Goal: Task Accomplishment & Management: Manage account settings

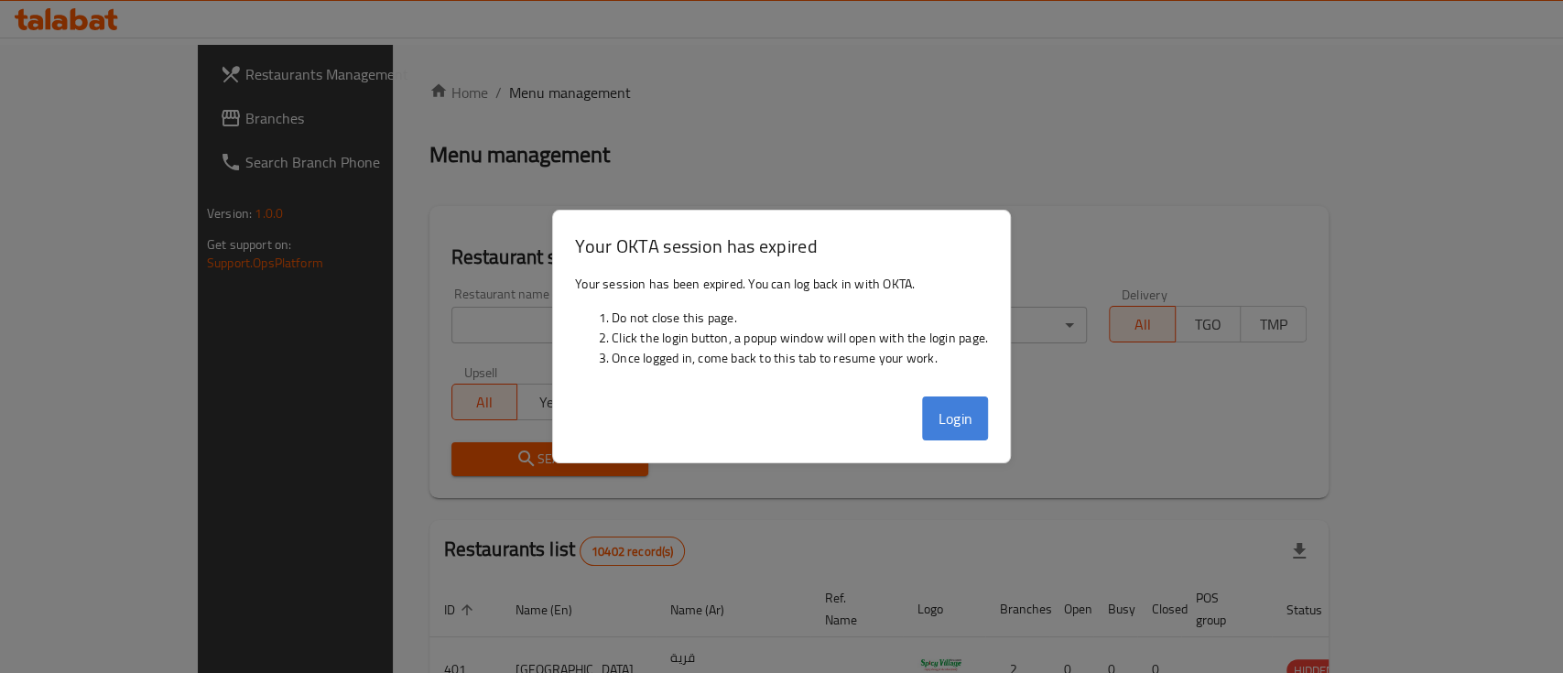
click at [959, 414] on button "Login" at bounding box center [955, 418] width 66 height 44
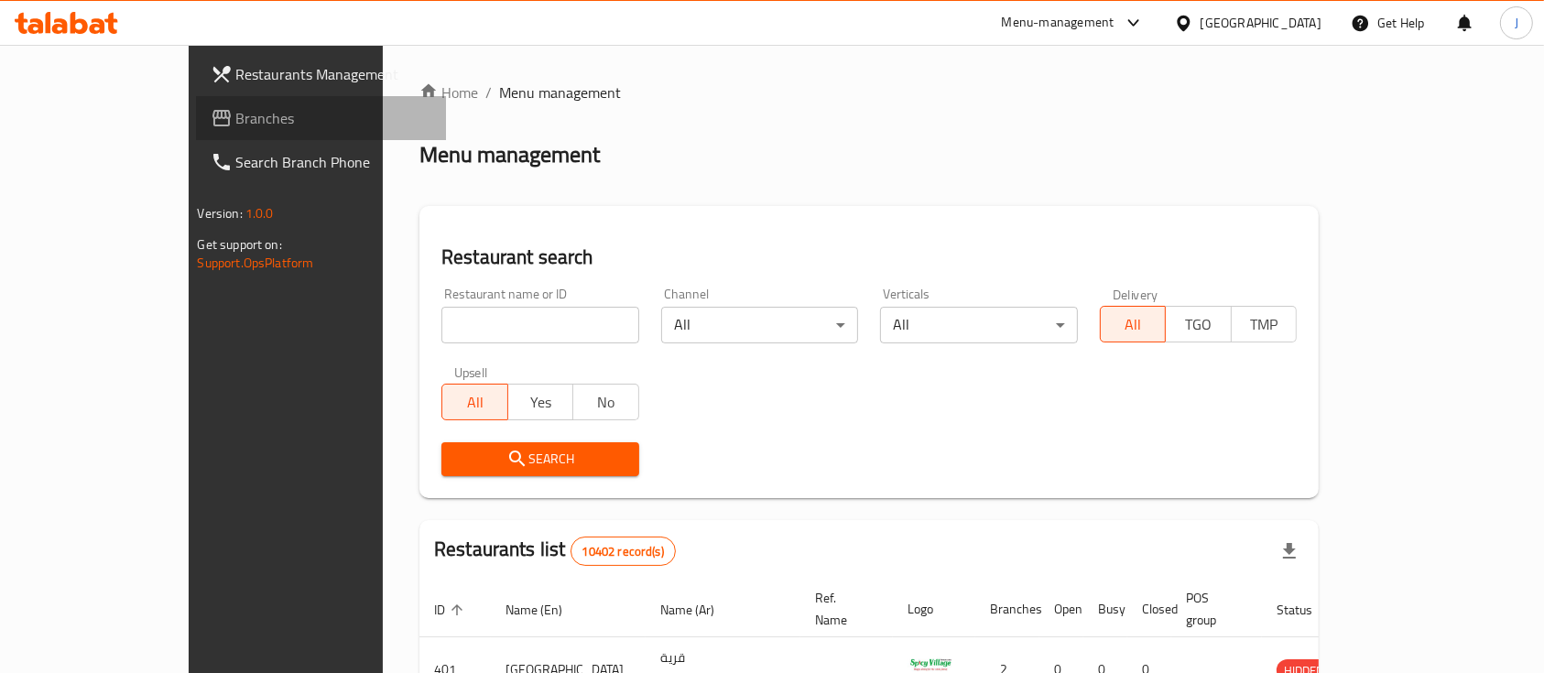
click at [236, 121] on span "Branches" at bounding box center [334, 118] width 196 height 22
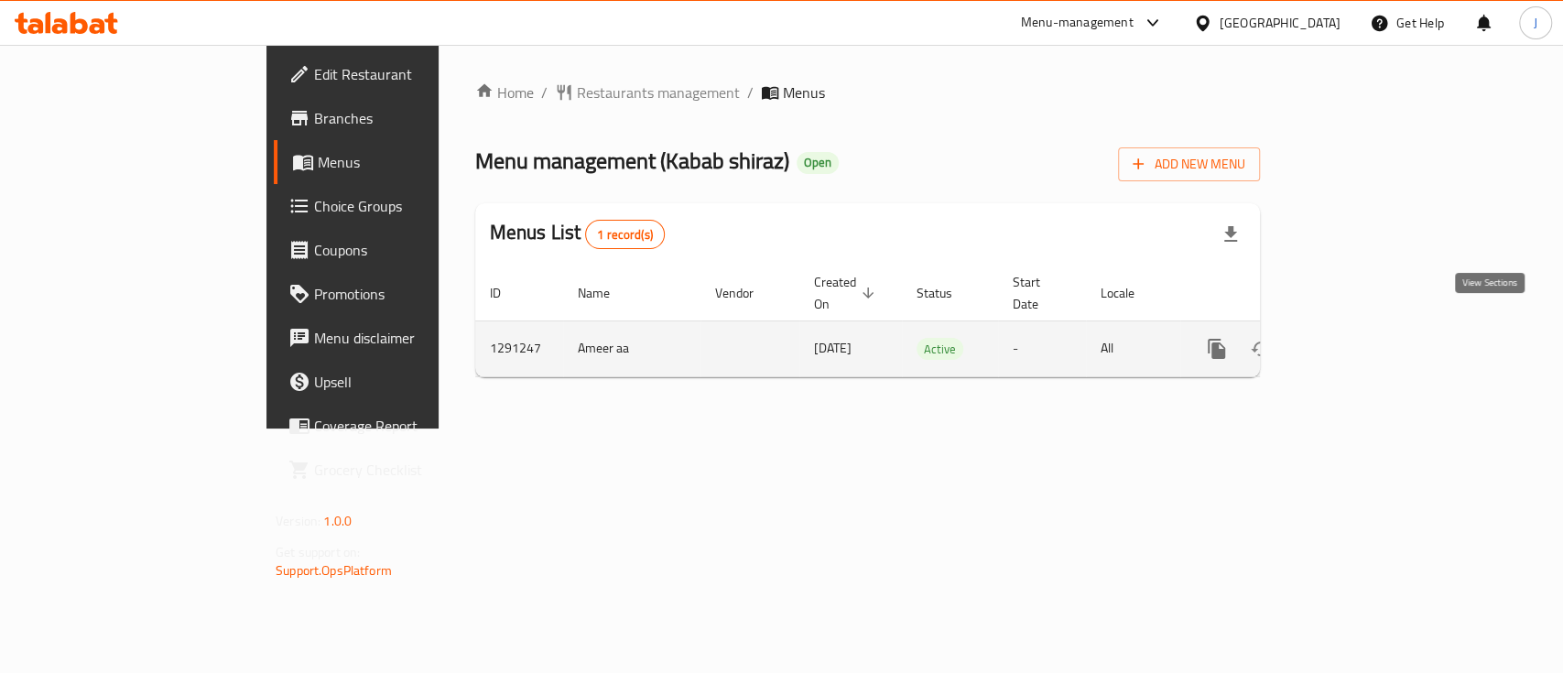
click at [1360, 338] on icon "enhanced table" at bounding box center [1349, 349] width 22 height 22
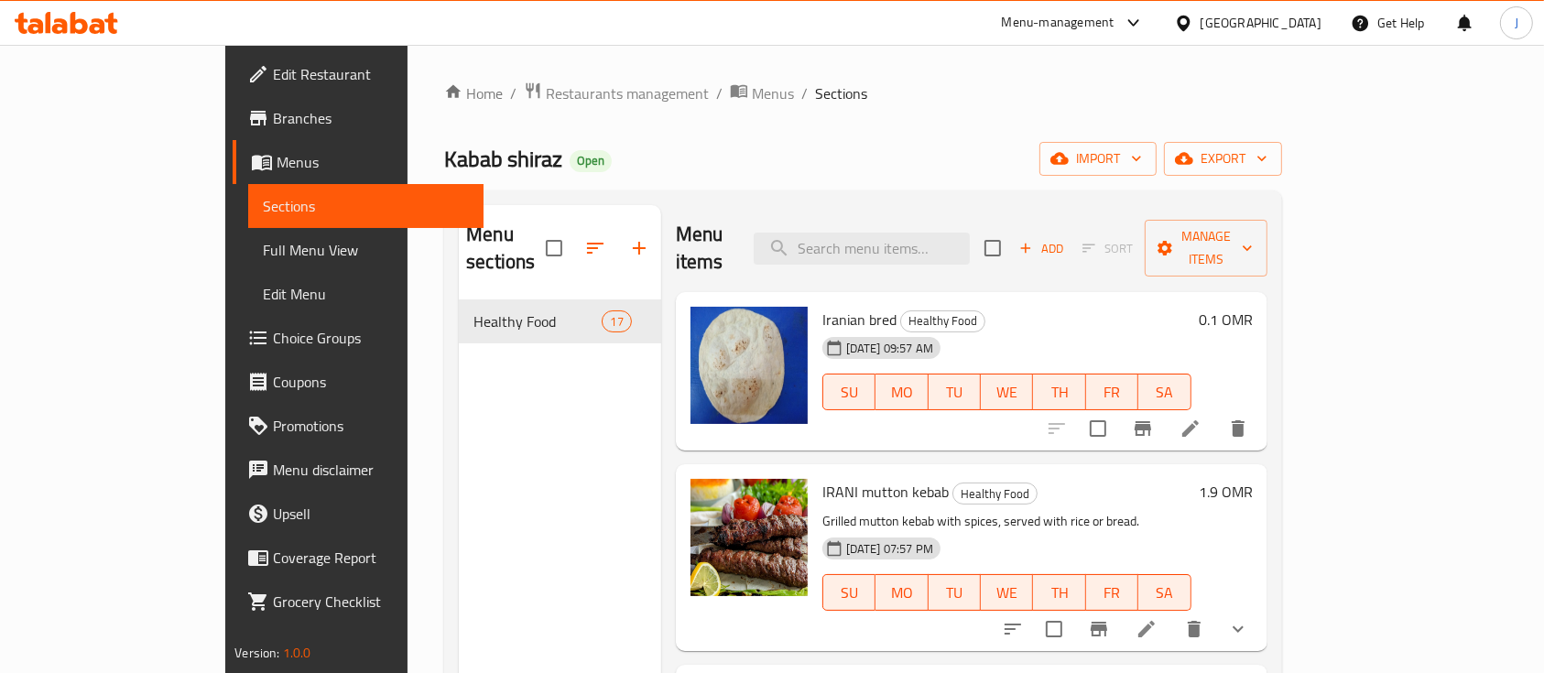
click at [1263, 105] on ol "Home / Restaurants management / Menus / Sections" at bounding box center [863, 93] width 838 height 24
click at [901, 233] on input "search" at bounding box center [861, 249] width 216 height 32
click at [1252, 479] on h6 "1.9 OMR" at bounding box center [1225, 492] width 54 height 26
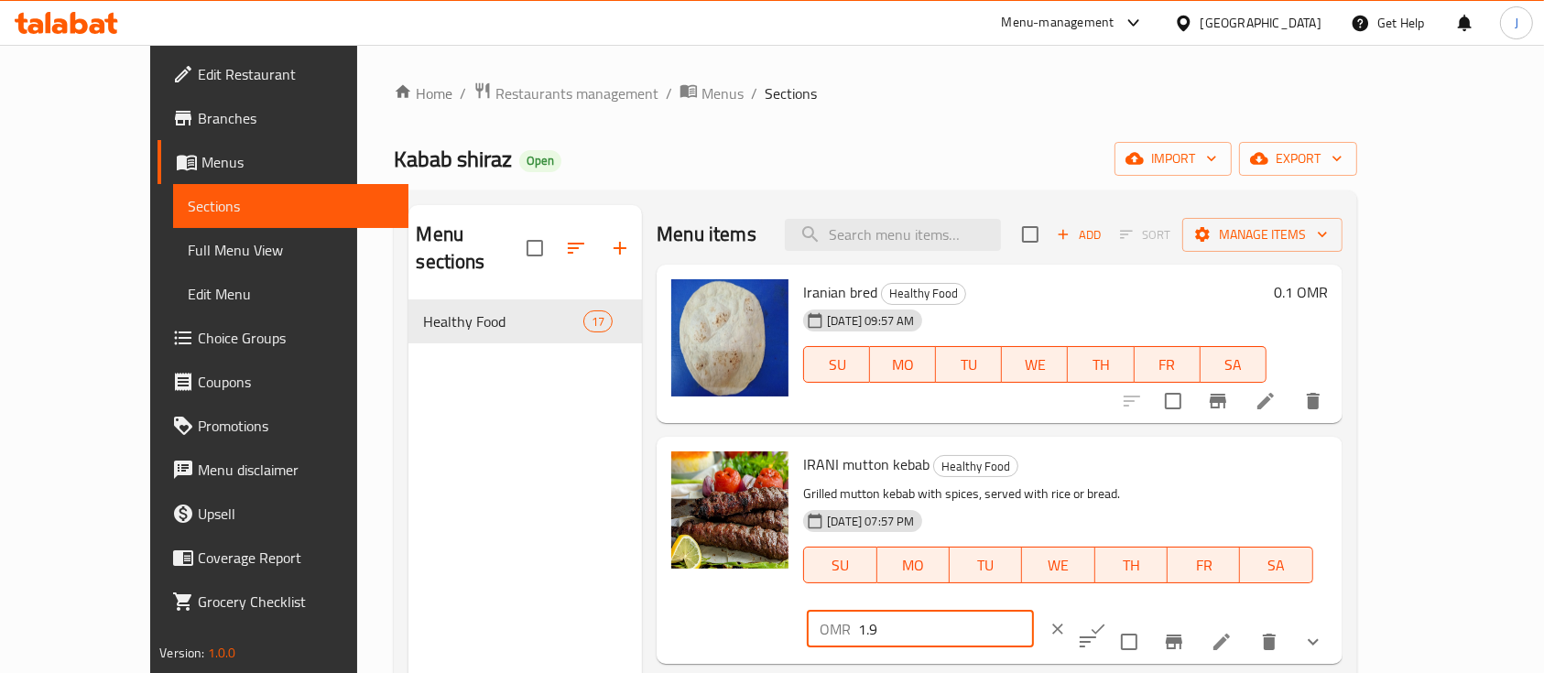
drag, startPoint x: 1273, startPoint y: 467, endPoint x: 1105, endPoint y: 470, distance: 167.6
click at [1105, 470] on div "IRANI mutton kebab Healthy Food Grilled mutton kebab with spices, served with r…" at bounding box center [1065, 549] width 538 height 211
type input "2.3"
click at [1107, 620] on icon "ok" at bounding box center [1098, 629] width 18 height 18
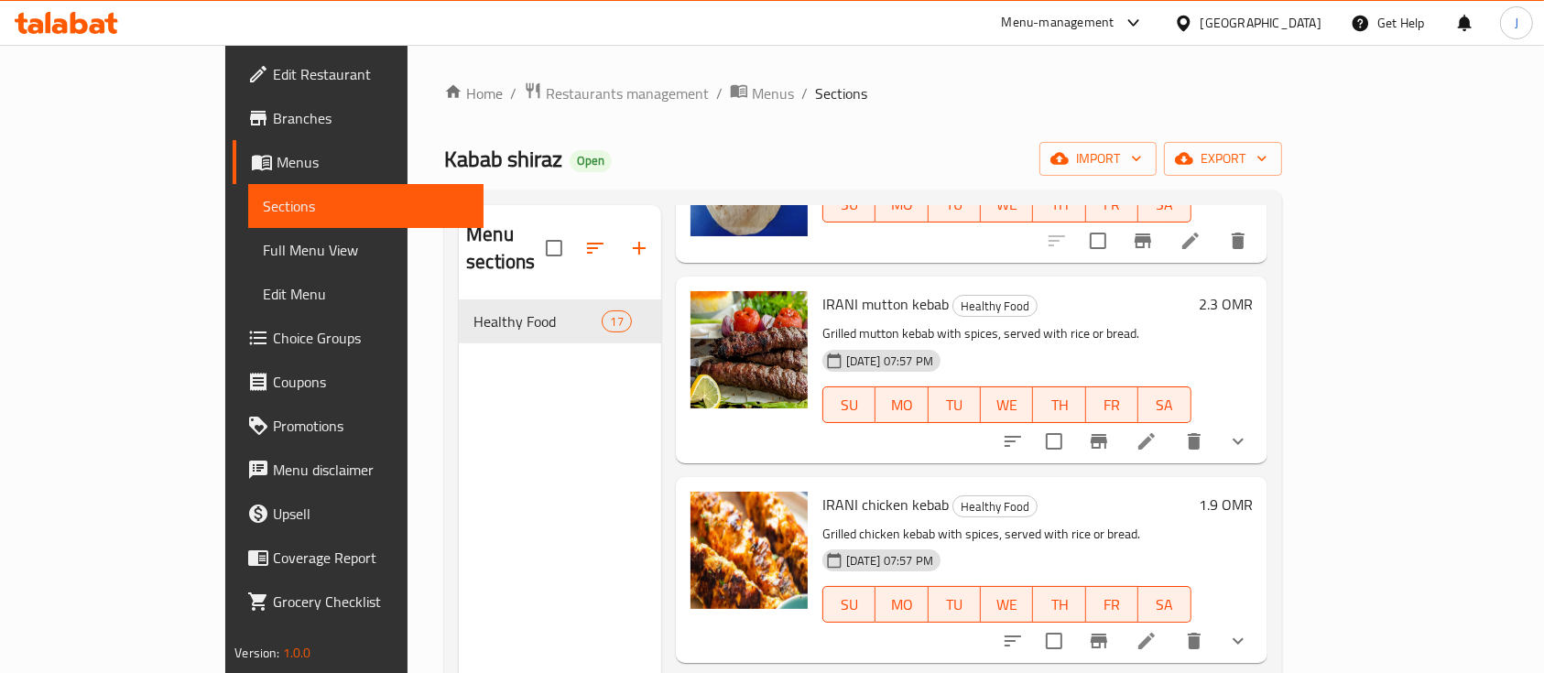
scroll to position [244, 0]
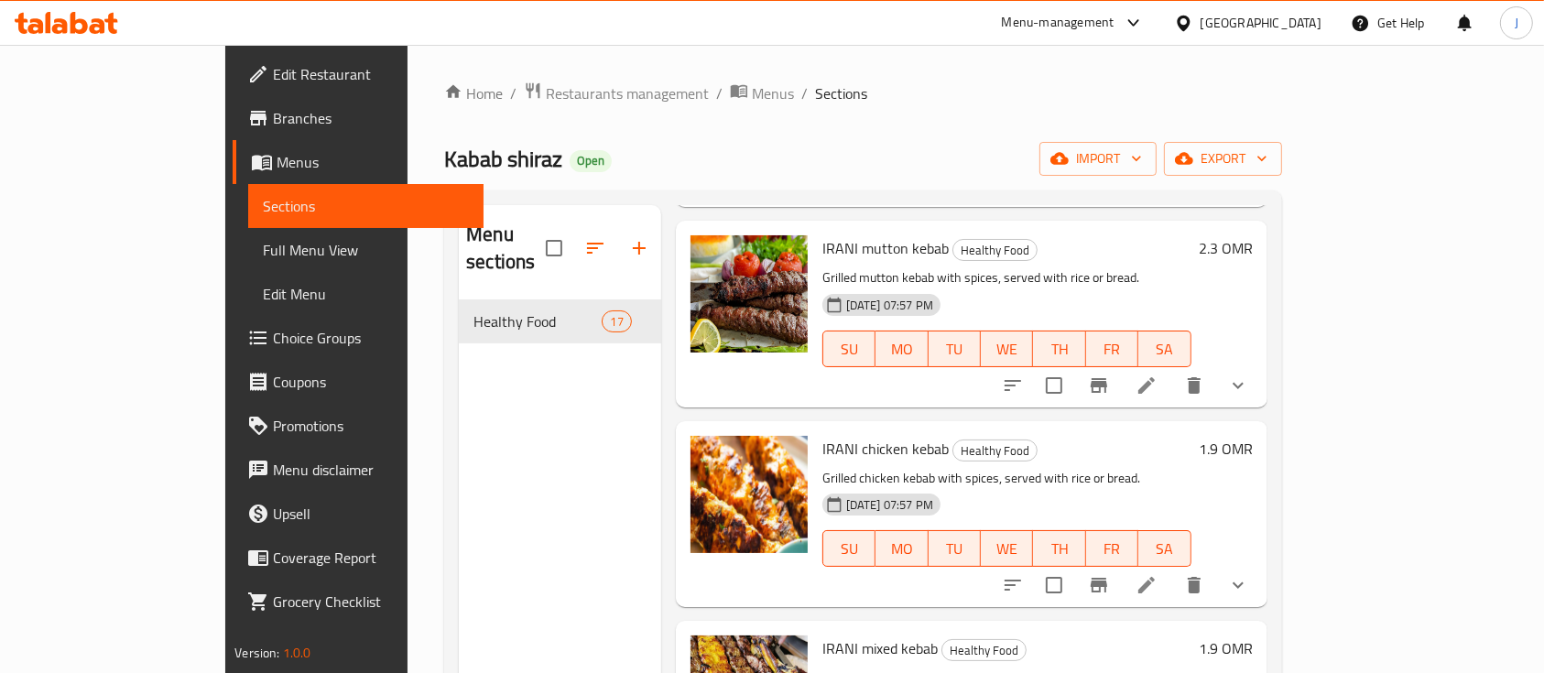
click at [1252, 436] on h6 "1.9 OMR" at bounding box center [1225, 449] width 54 height 26
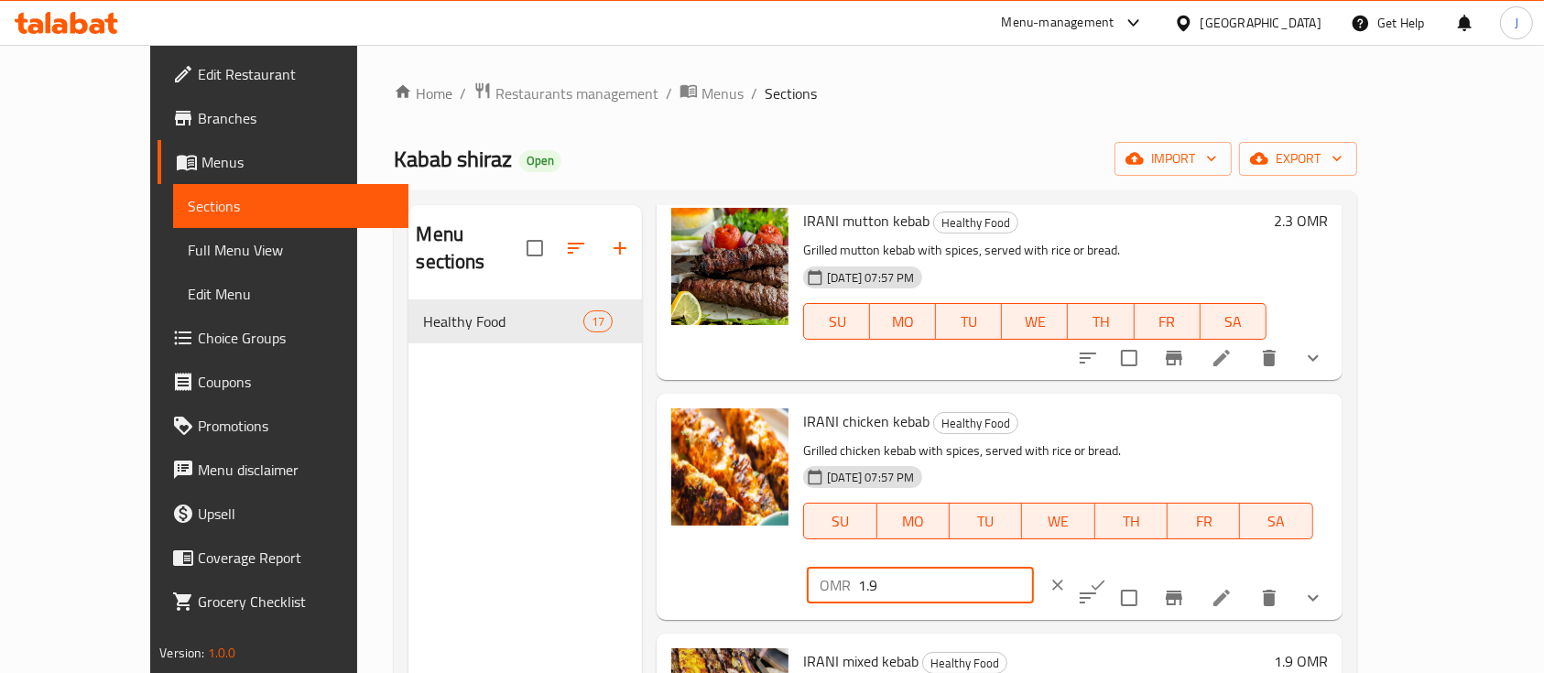
drag, startPoint x: 1246, startPoint y: 427, endPoint x: 1101, endPoint y: 442, distance: 145.5
click at [1101, 442] on div "IRANI chicken kebab Healthy Food Grilled chicken kebab with spices, served with…" at bounding box center [1065, 506] width 538 height 211
type input "2.3"
click at [1107, 576] on icon "ok" at bounding box center [1098, 585] width 18 height 18
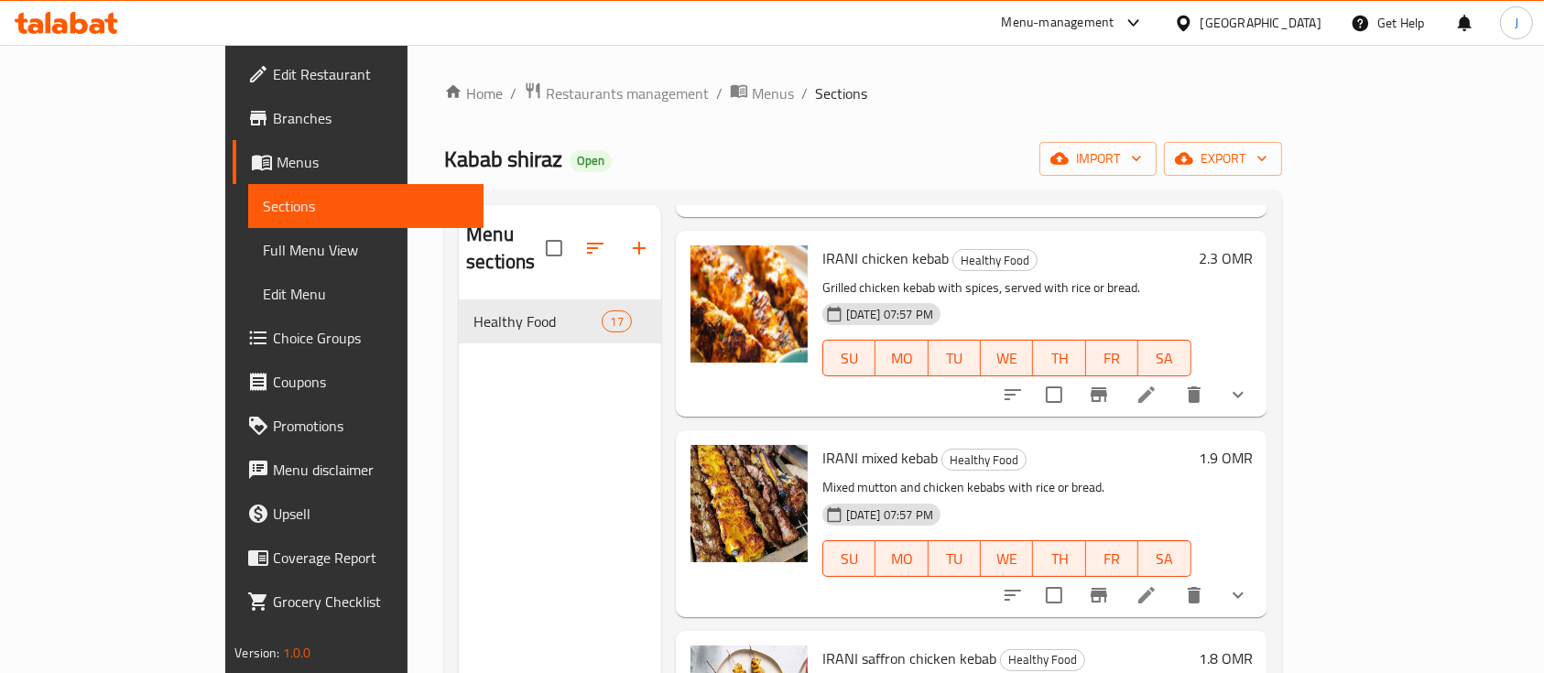
scroll to position [478, 0]
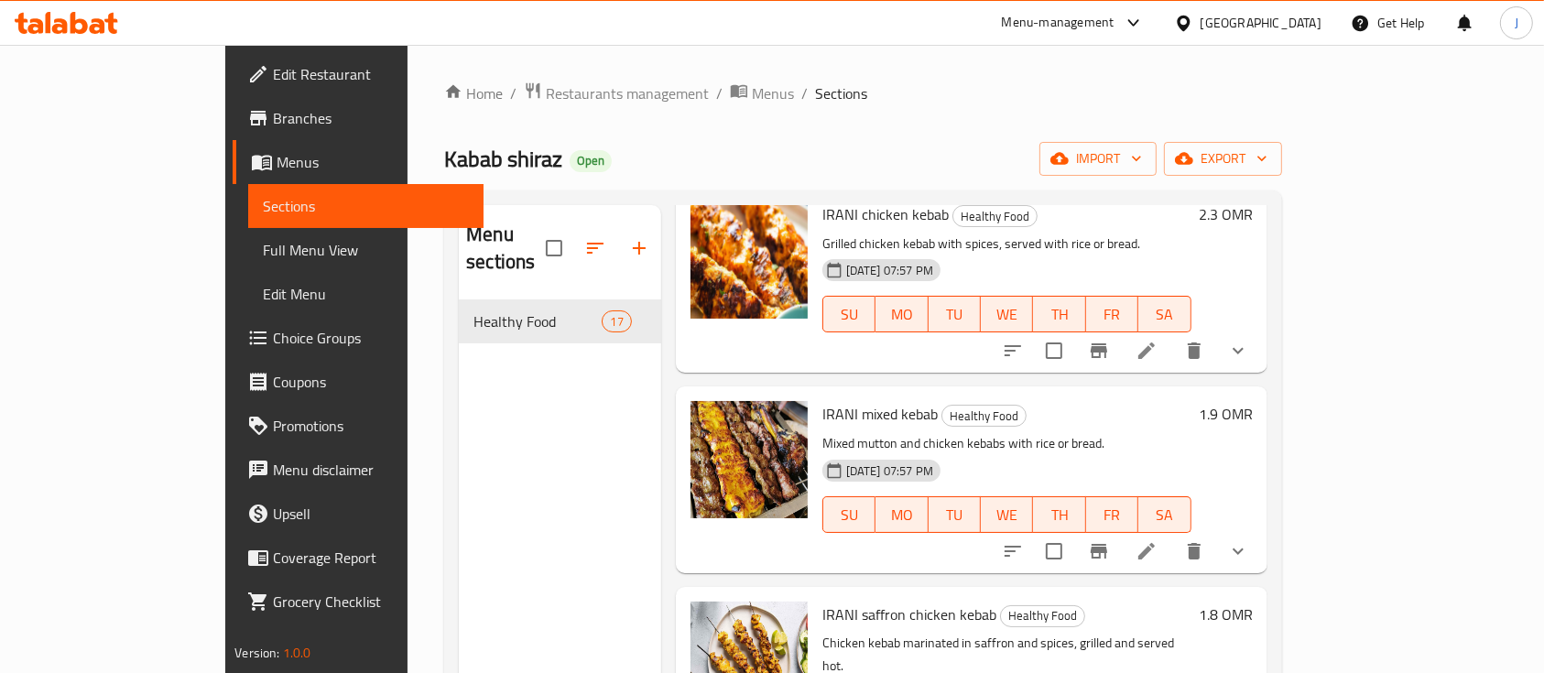
click at [1252, 401] on h6 "1.9 OMR" at bounding box center [1225, 414] width 54 height 26
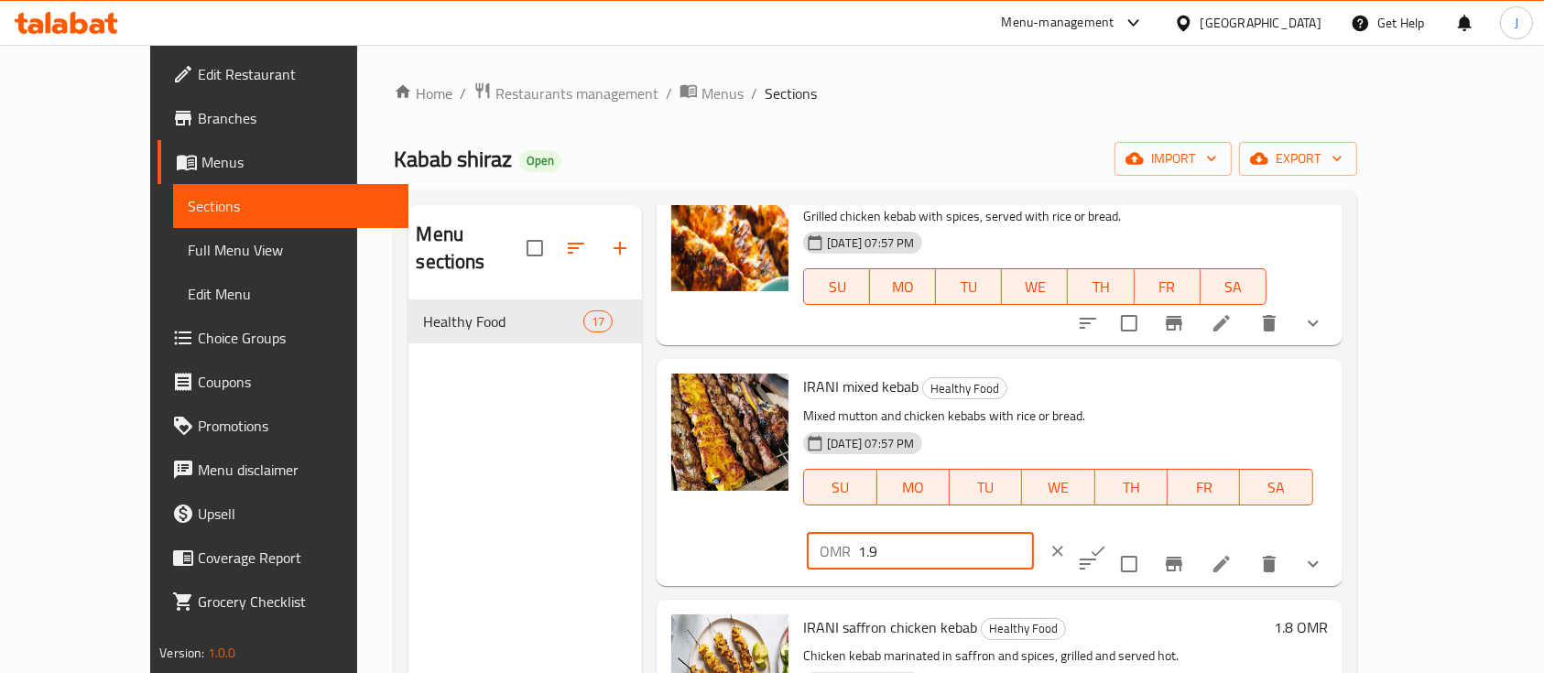
drag, startPoint x: 1289, startPoint y: 395, endPoint x: 1062, endPoint y: 410, distance: 227.5
click at [1062, 410] on div "IRANI mixed kebab Healthy Food Mixed mutton and chicken kebabs with rice or bre…" at bounding box center [1065, 471] width 538 height 211
type input "2.3"
click at [1107, 542] on icon "ok" at bounding box center [1098, 551] width 18 height 18
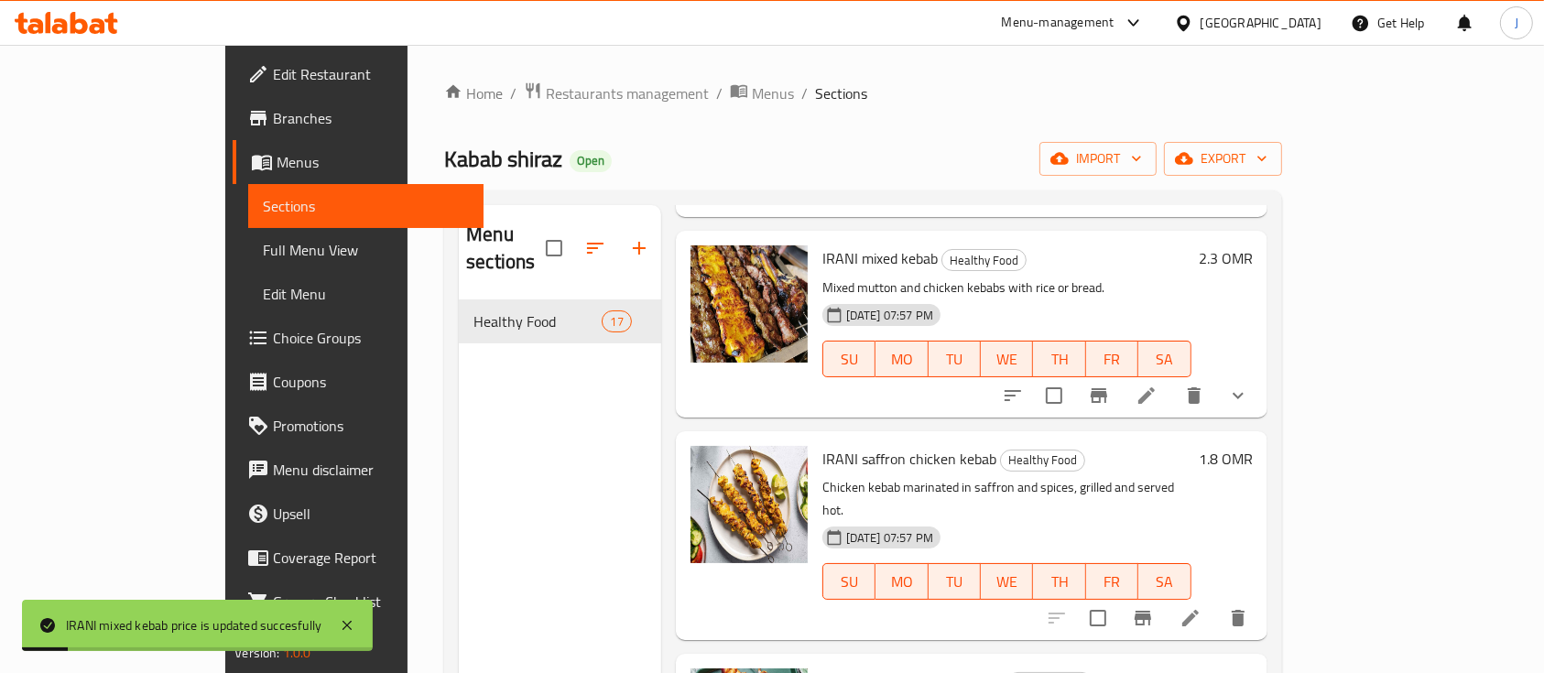
scroll to position [670, 0]
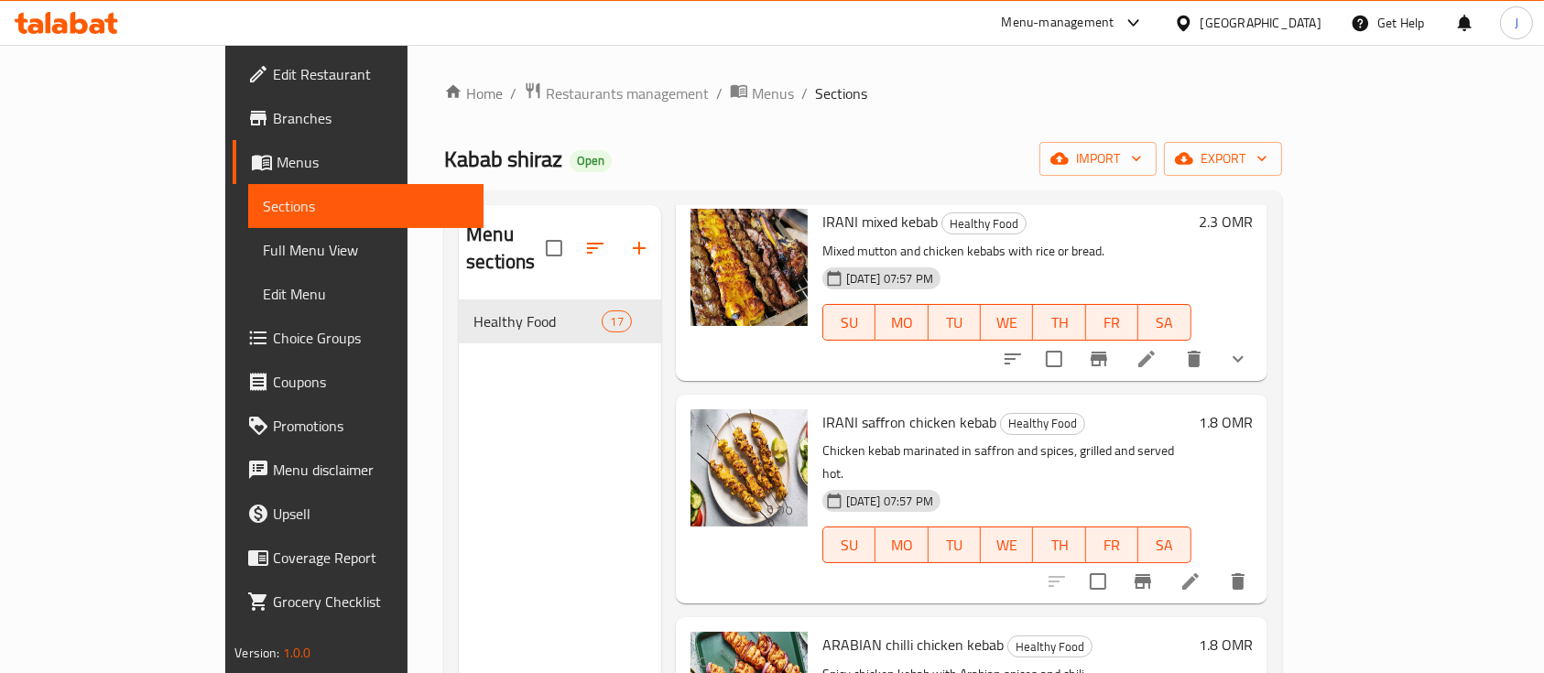
click at [1252, 409] on h6 "1.8 OMR" at bounding box center [1225, 422] width 54 height 26
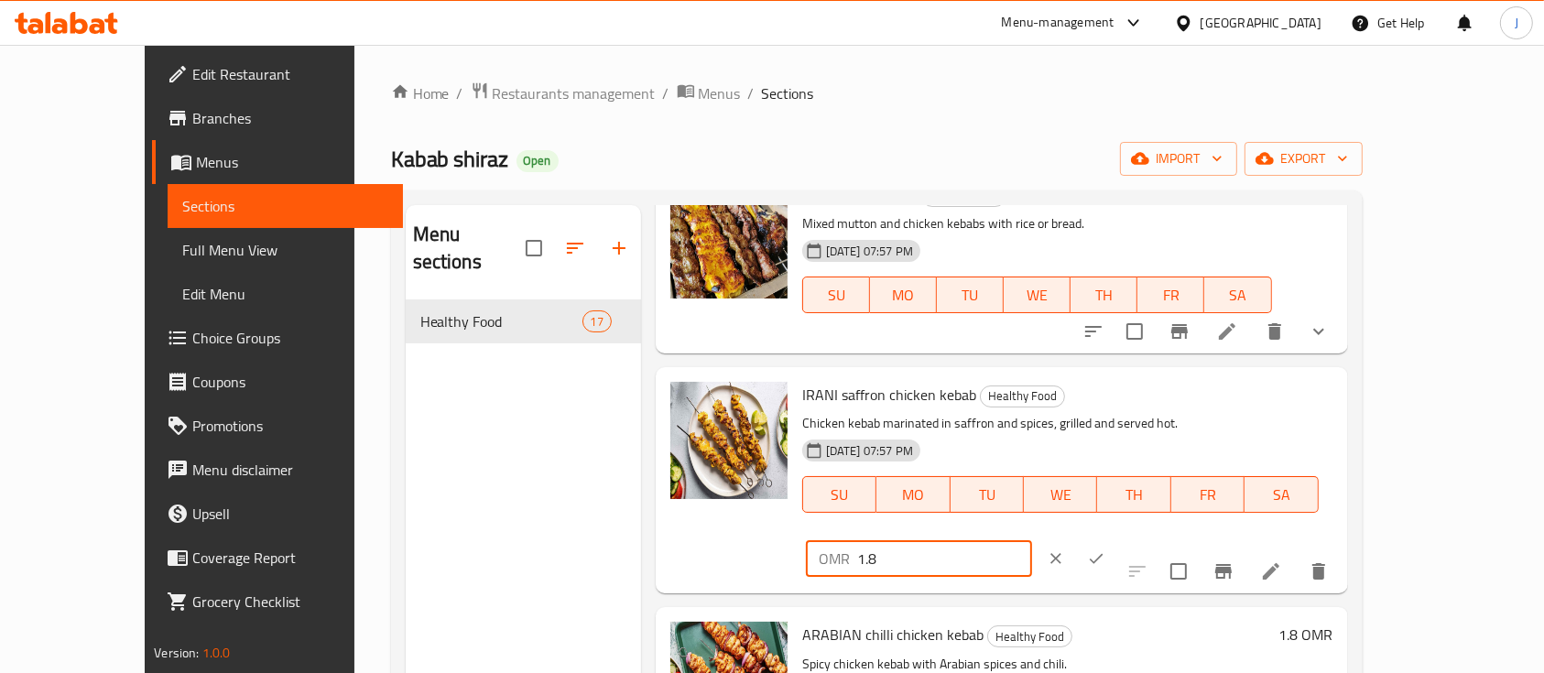
drag, startPoint x: 1274, startPoint y: 392, endPoint x: 1132, endPoint y: 370, distance: 143.6
click at [1132, 370] on div "IRANI saffron chicken kebab Healthy Food Chicken kebab marinated in saffron and…" at bounding box center [1002, 480] width 692 height 226
type input "2.1"
click at [1105, 549] on icon "ok" at bounding box center [1096, 558] width 18 height 18
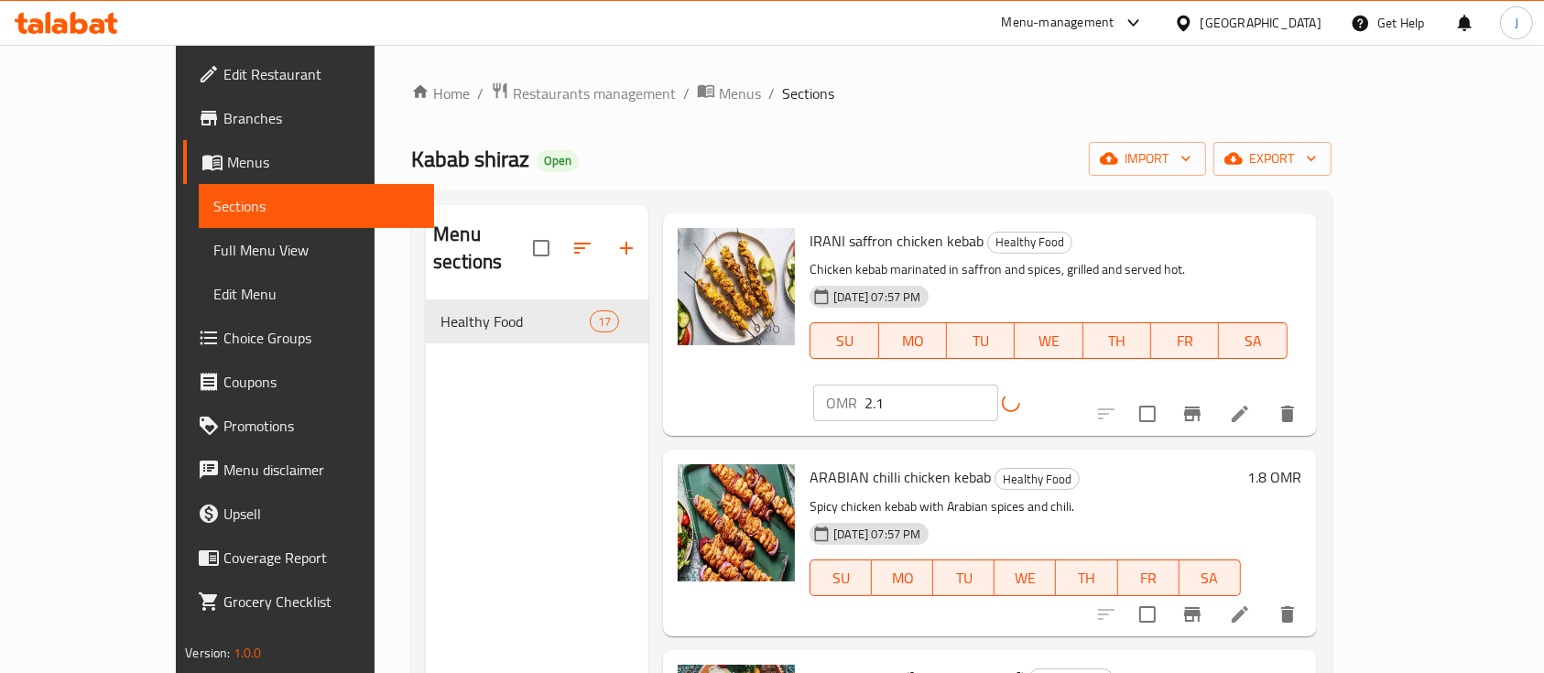
scroll to position [886, 0]
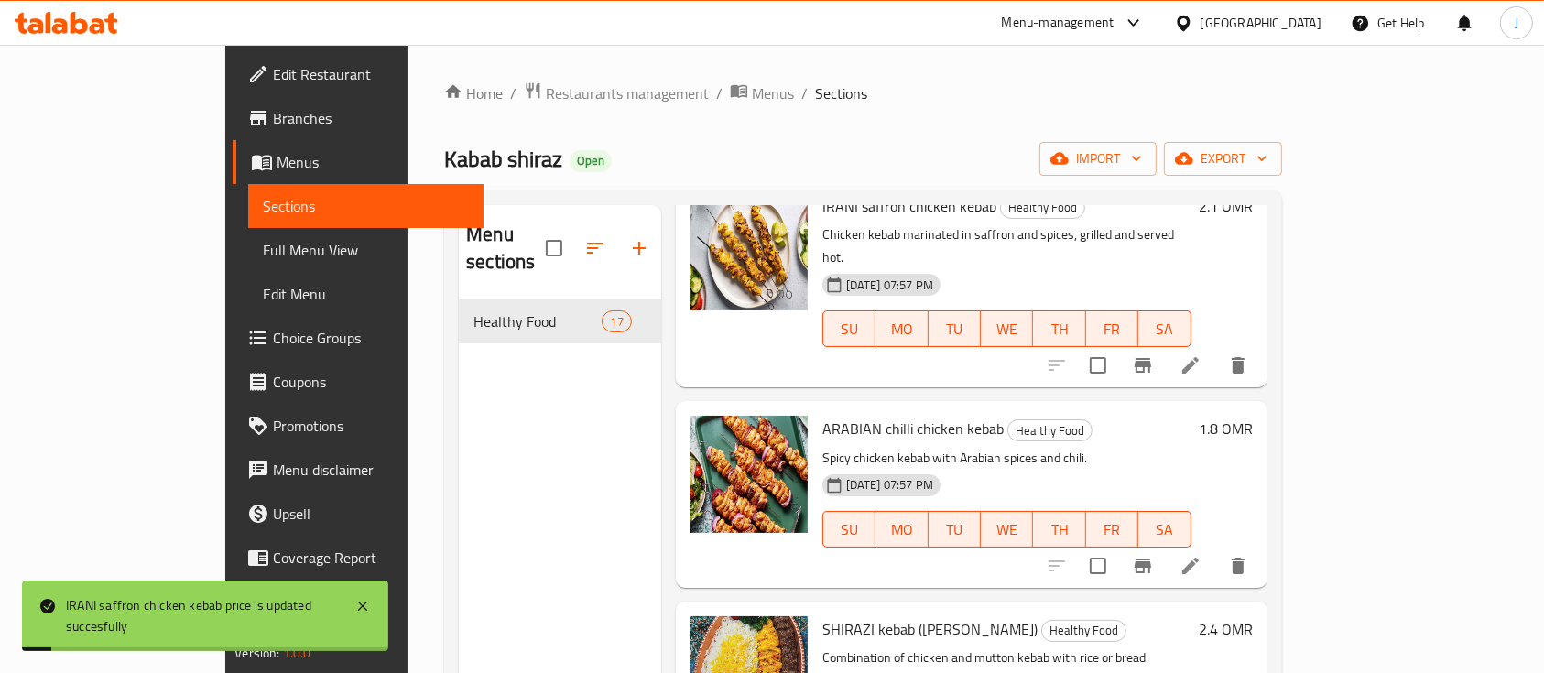
click at [1252, 416] on h6 "1.8 OMR" at bounding box center [1225, 429] width 54 height 26
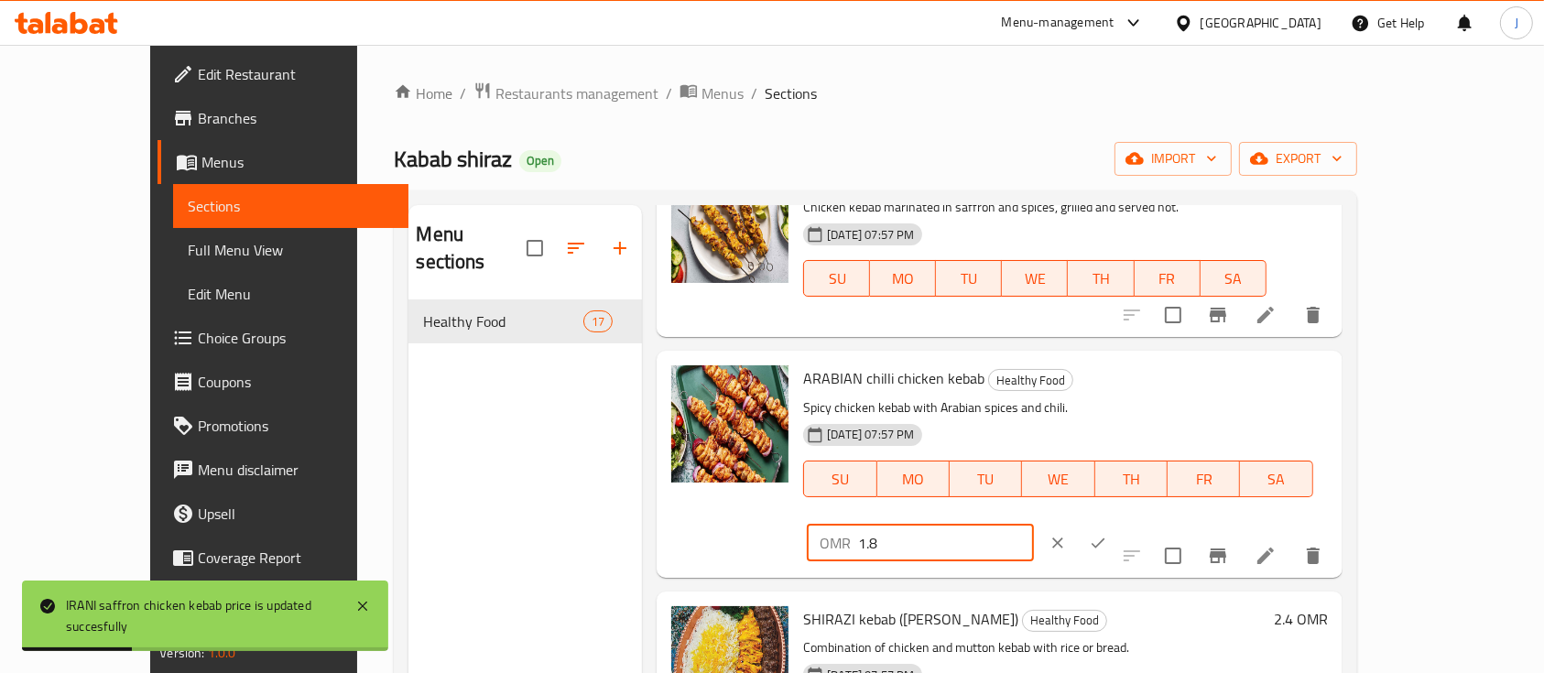
drag, startPoint x: 1252, startPoint y: 389, endPoint x: 1128, endPoint y: 391, distance: 124.5
click at [1128, 391] on div "ARABIAN chilli chicken kebab Healthy Food Spicy chicken kebab with Arabian spic…" at bounding box center [1065, 463] width 538 height 211
type input "2.1"
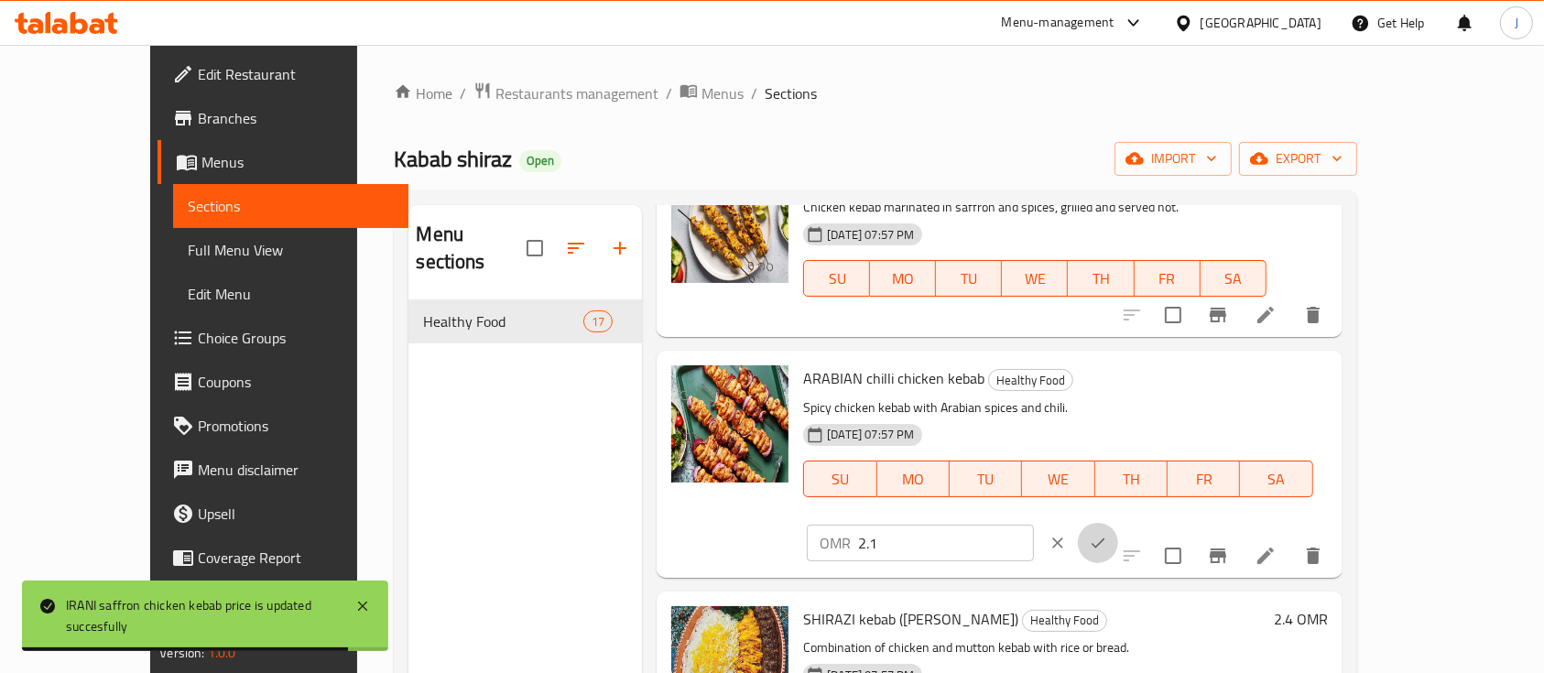
click at [1107, 534] on icon "ok" at bounding box center [1098, 543] width 18 height 18
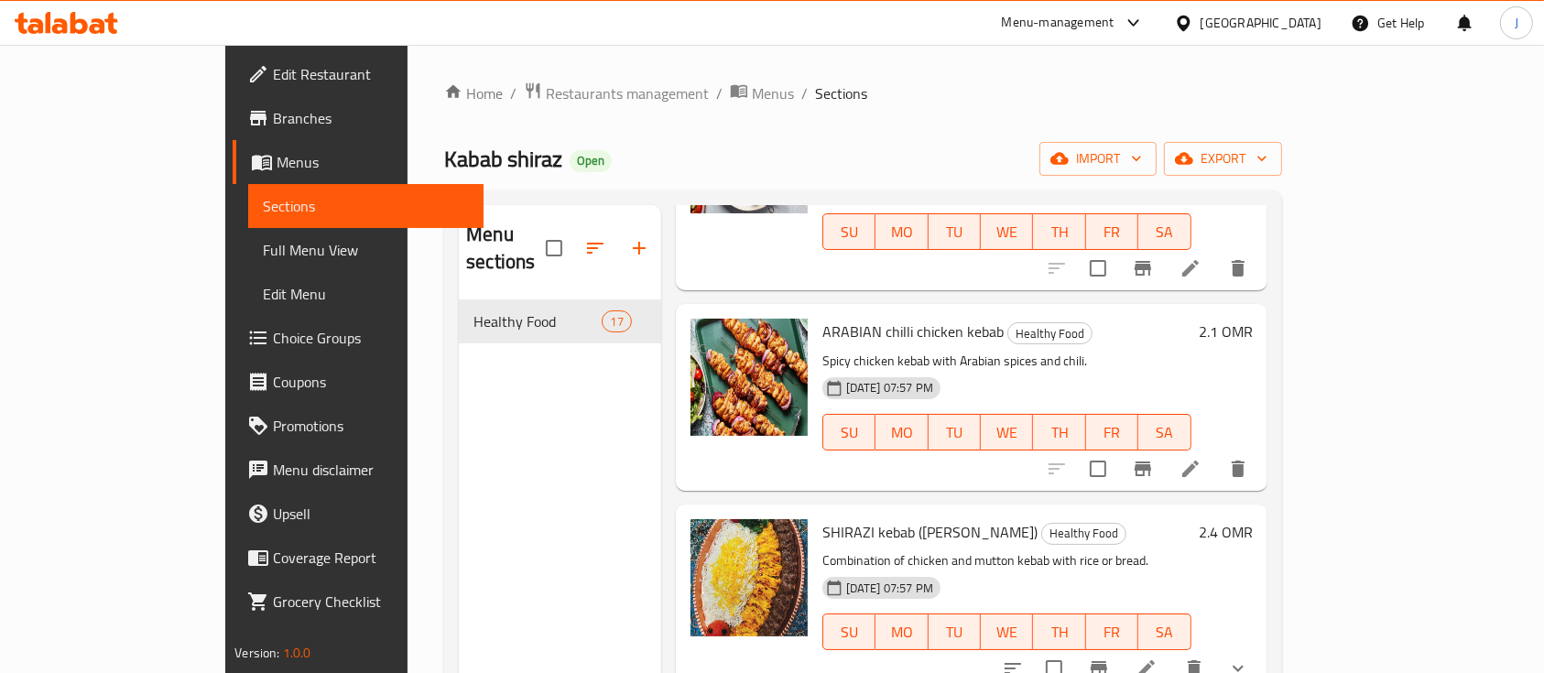
scroll to position [1124, 0]
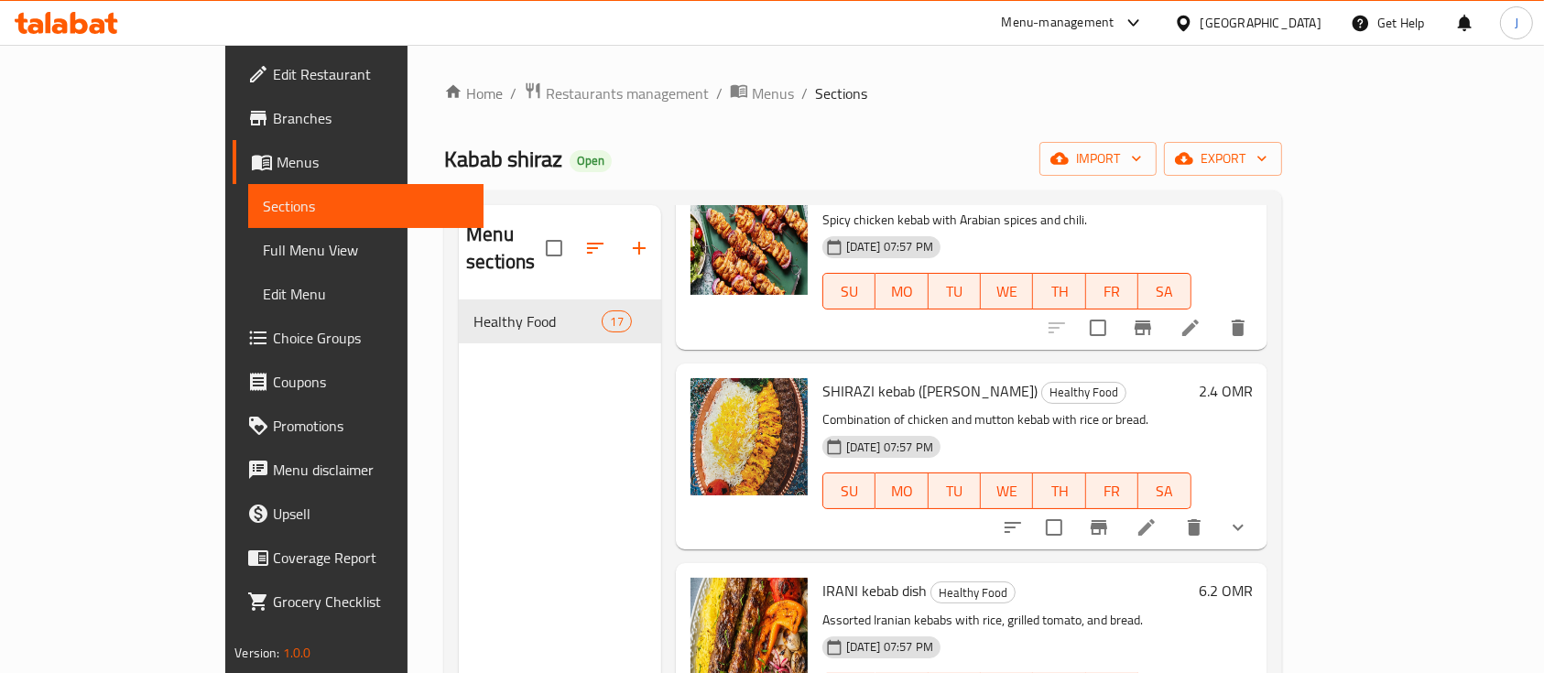
click at [1252, 378] on h6 "2.4 OMR" at bounding box center [1225, 391] width 54 height 26
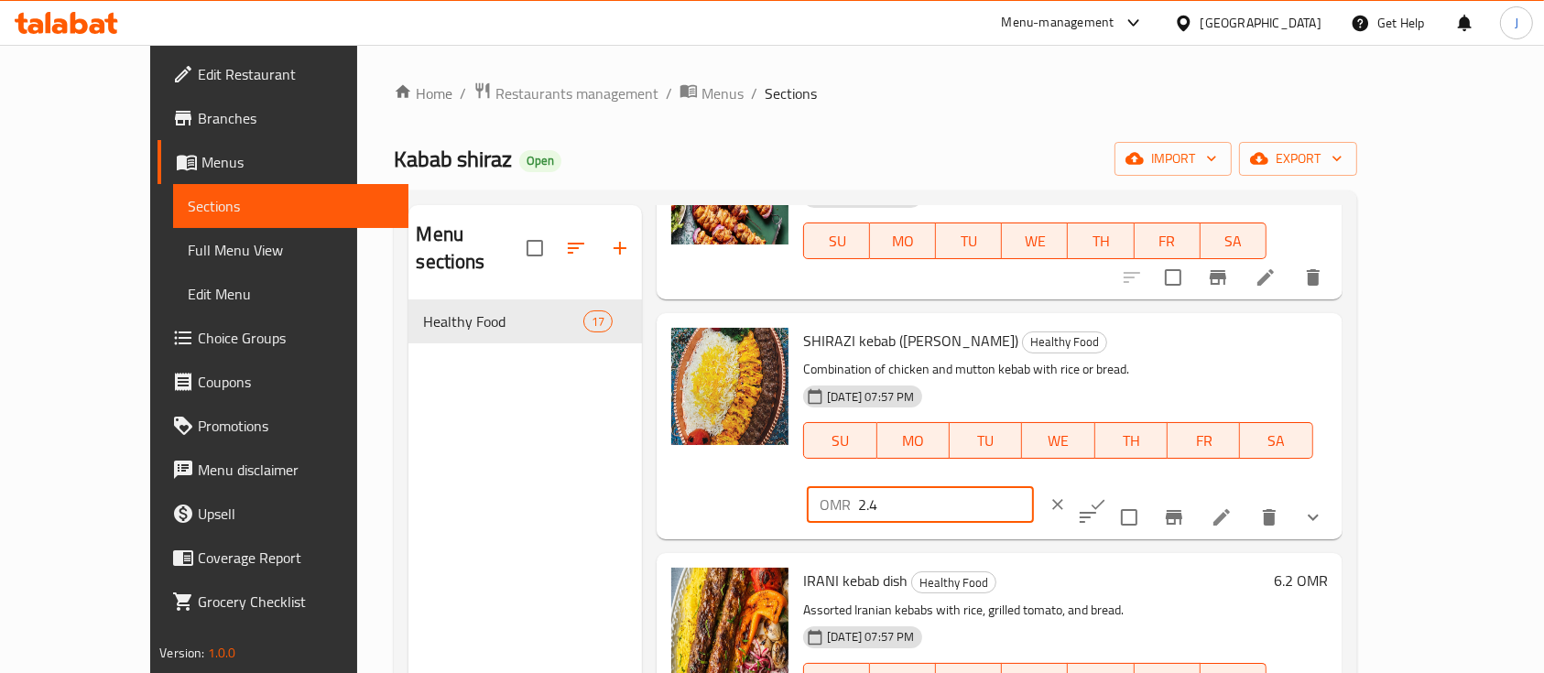
click at [1033, 486] on input "2.4" at bounding box center [945, 504] width 175 height 37
type input "2.7"
click at [1118, 484] on button "ok" at bounding box center [1098, 504] width 40 height 40
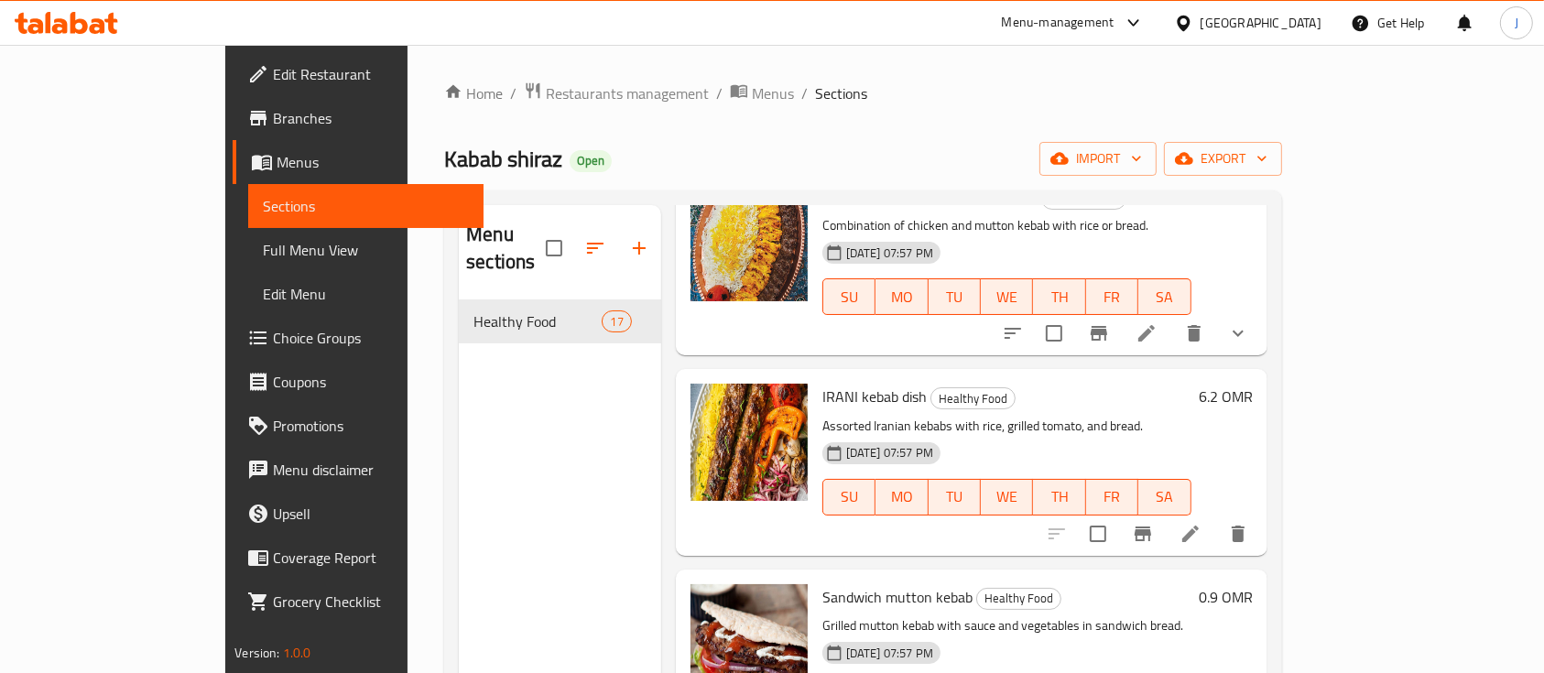
scroll to position [1373, 0]
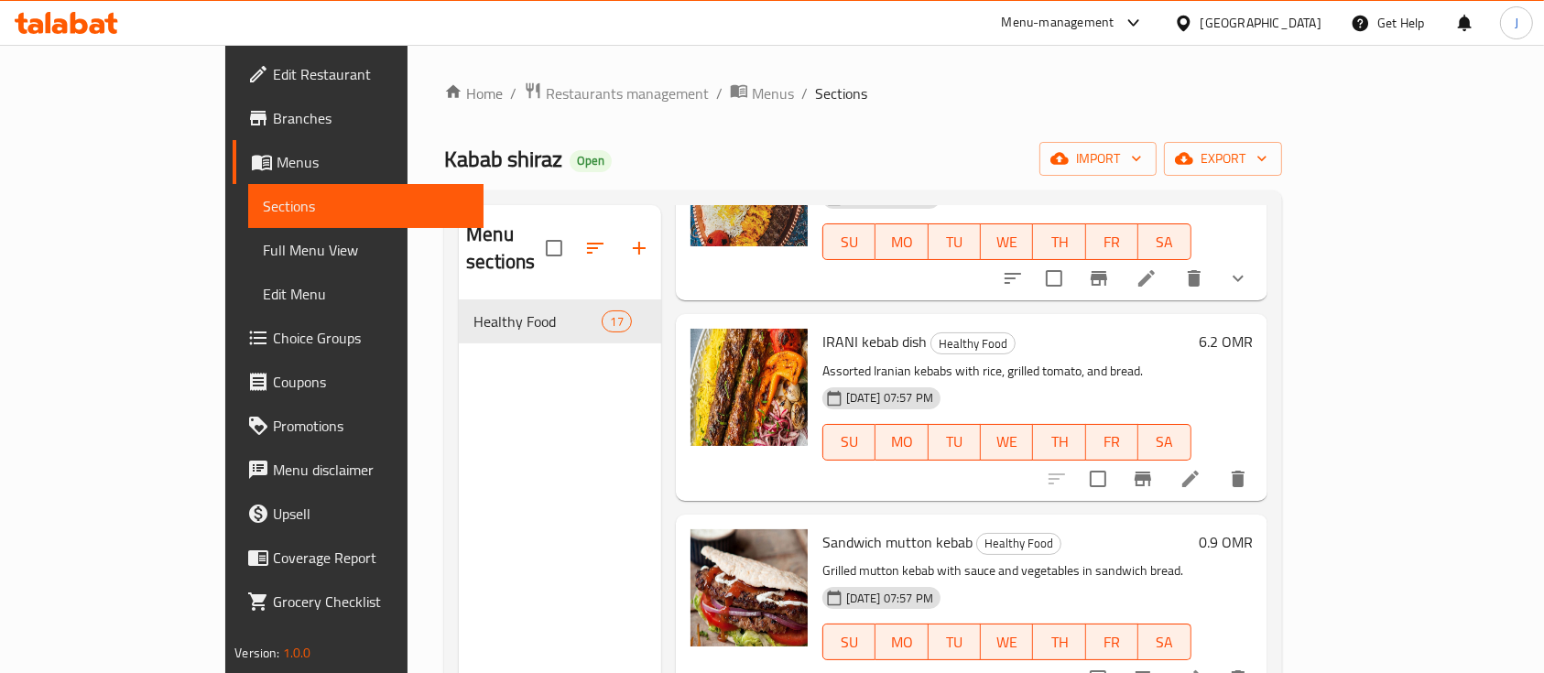
click at [1110, 321] on div "IRANI kebab dish Healthy Food Assorted Iranian kebabs with rice, grilled tomato…" at bounding box center [1007, 406] width 384 height 171
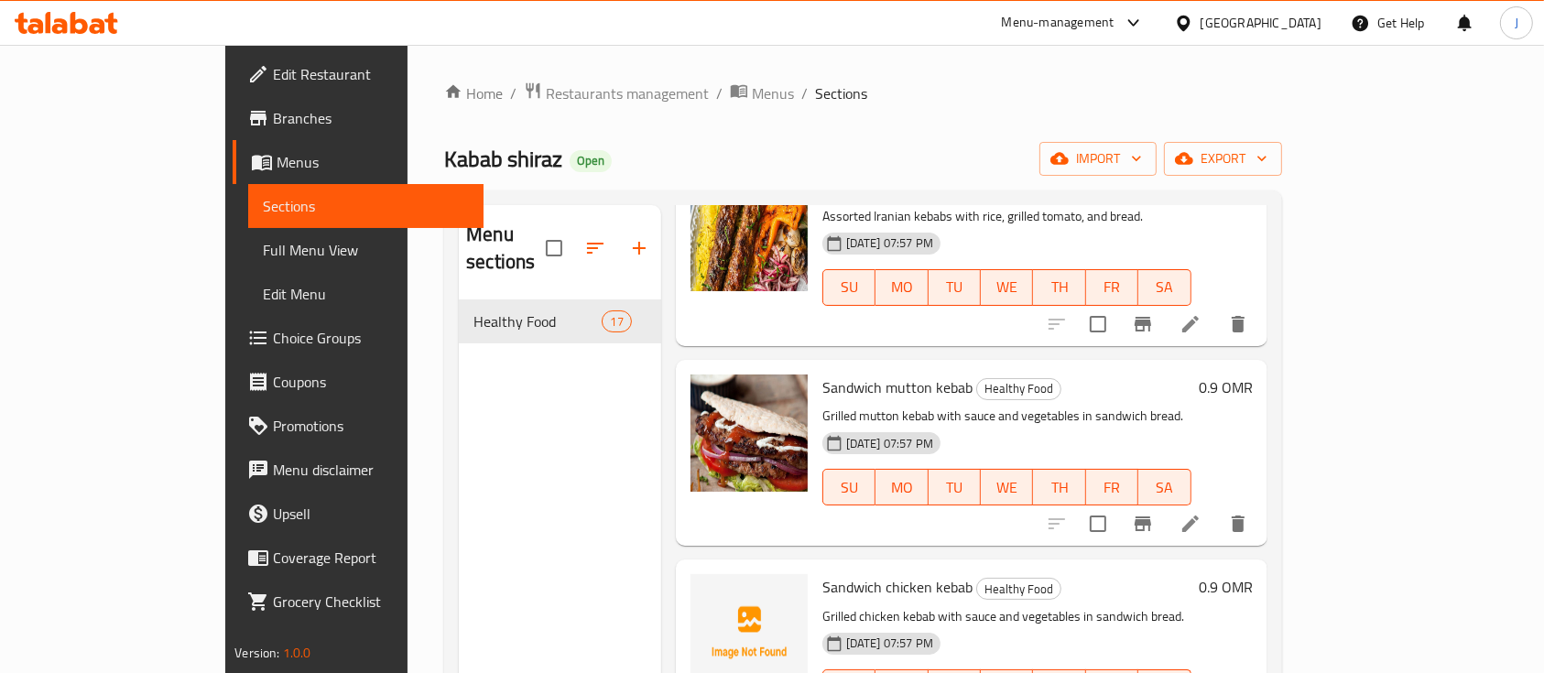
scroll to position [1530, 0]
click at [1252, 373] on h6 "0.9 OMR" at bounding box center [1225, 386] width 54 height 26
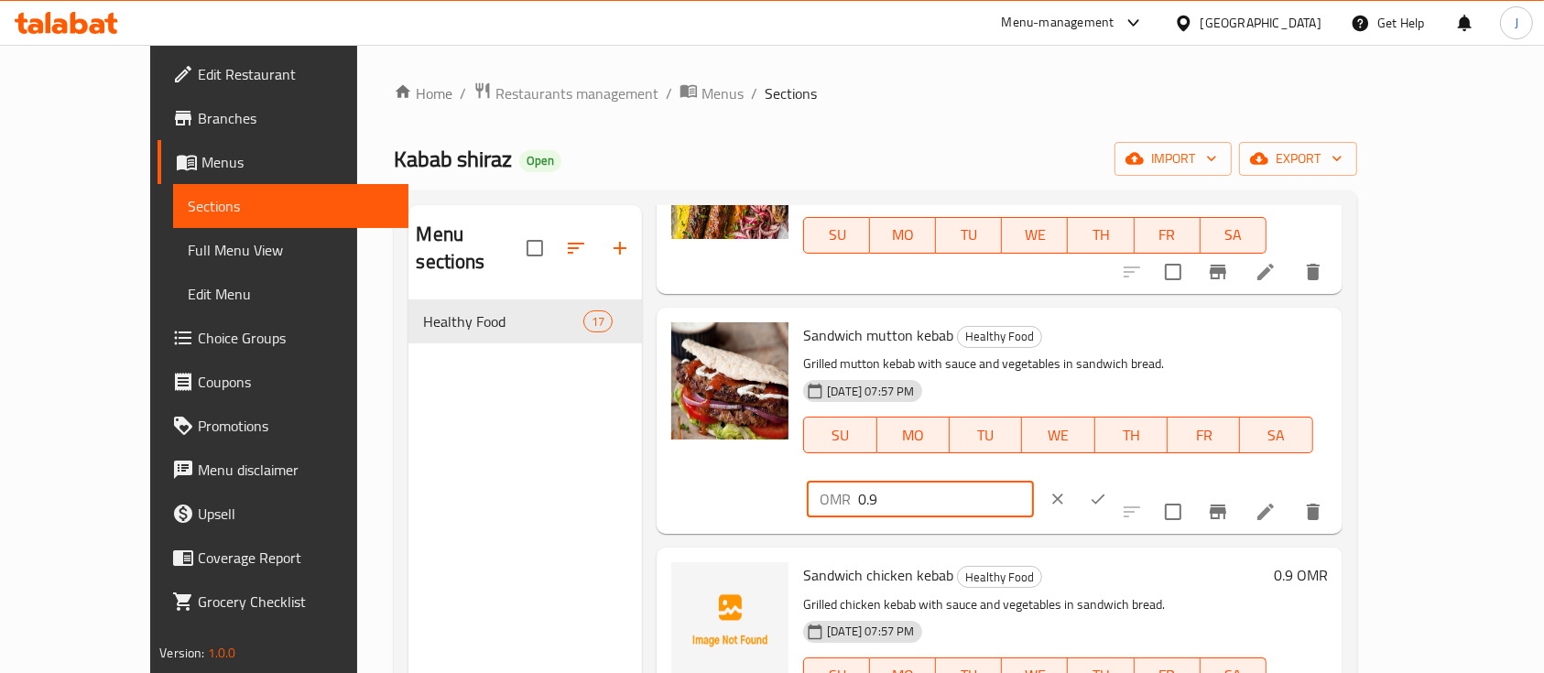
drag, startPoint x: 1240, startPoint y: 357, endPoint x: 1133, endPoint y: 363, distance: 106.3
click at [1133, 363] on div "Sandwich mutton kebab Healthy Food Grilled mutton kebab with sauce and vegetabl…" at bounding box center [1065, 420] width 538 height 211
type input "1.1"
click at [1107, 490] on icon "ok" at bounding box center [1098, 499] width 18 height 18
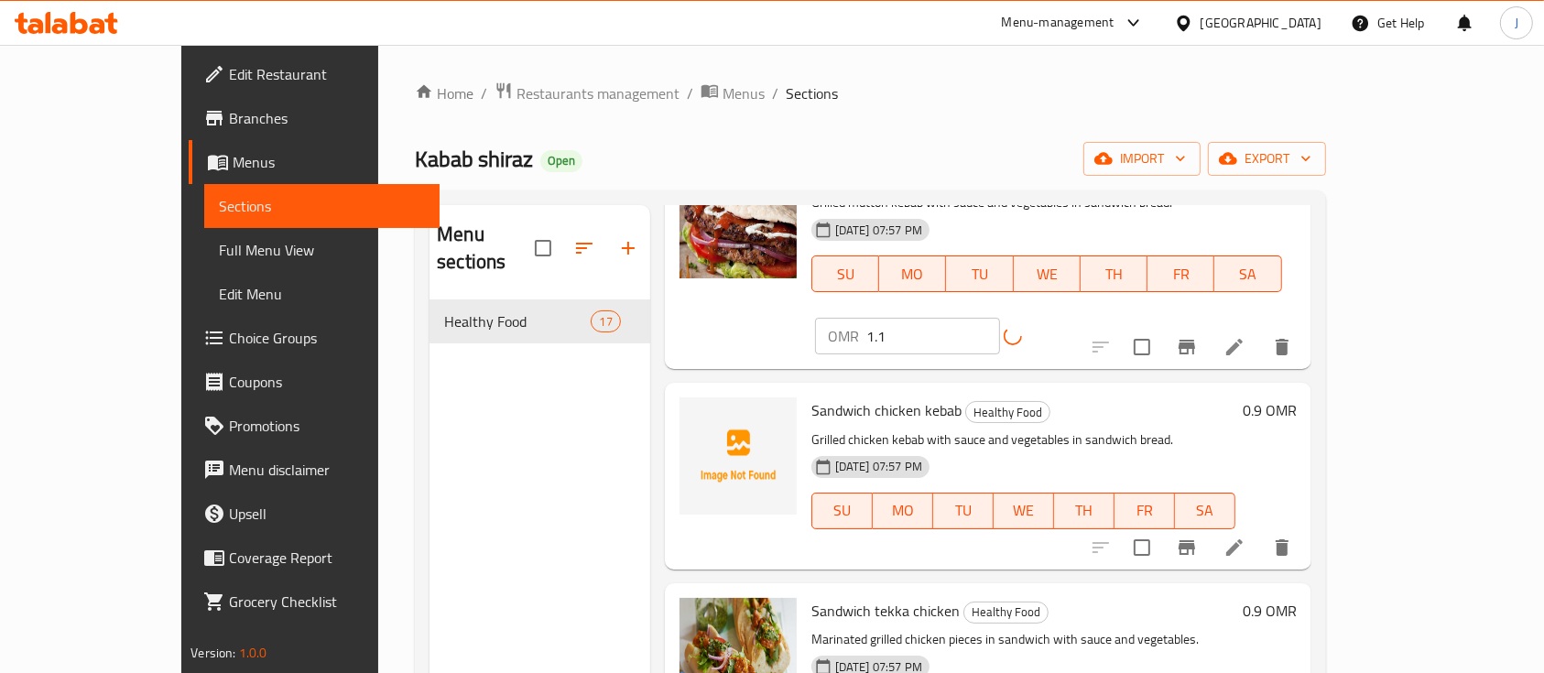
scroll to position [1732, 0]
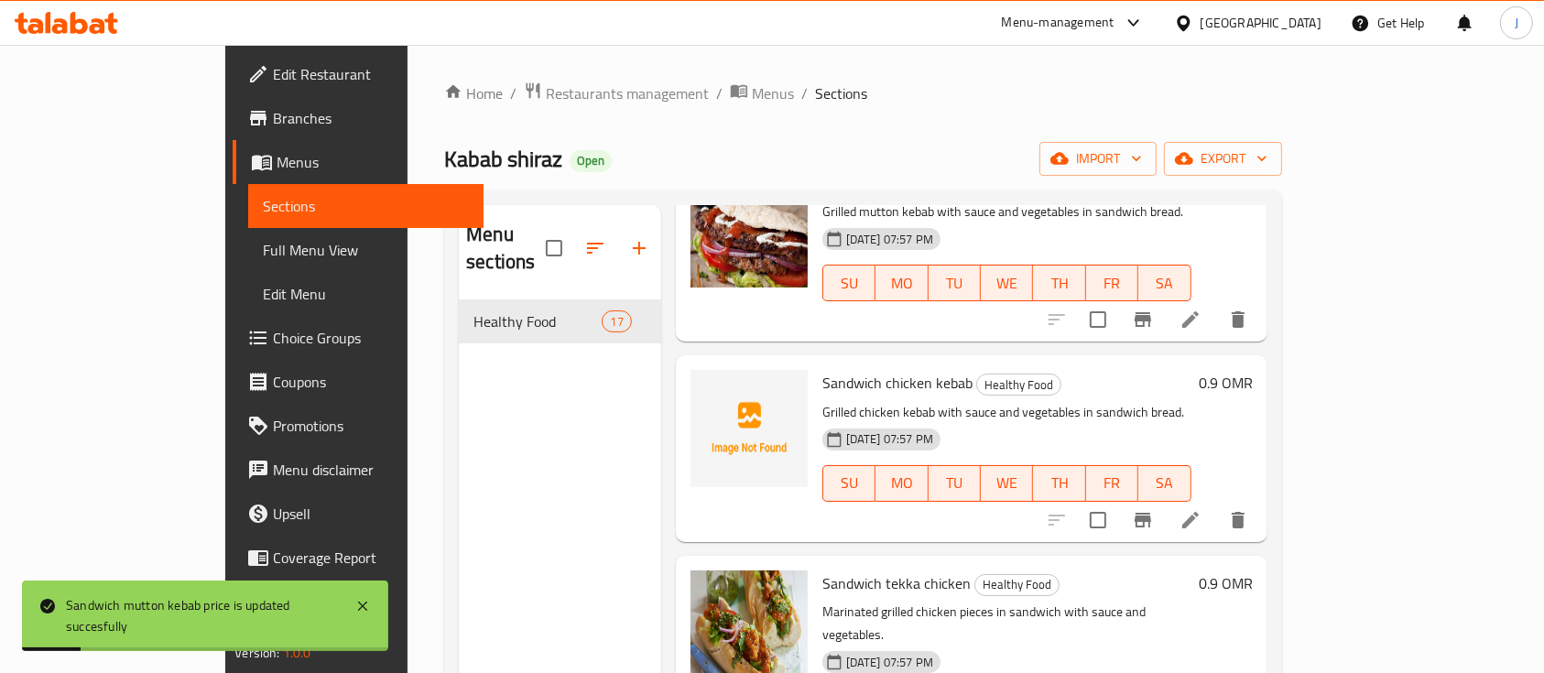
click at [1252, 370] on h6 "0.9 OMR" at bounding box center [1225, 383] width 54 height 26
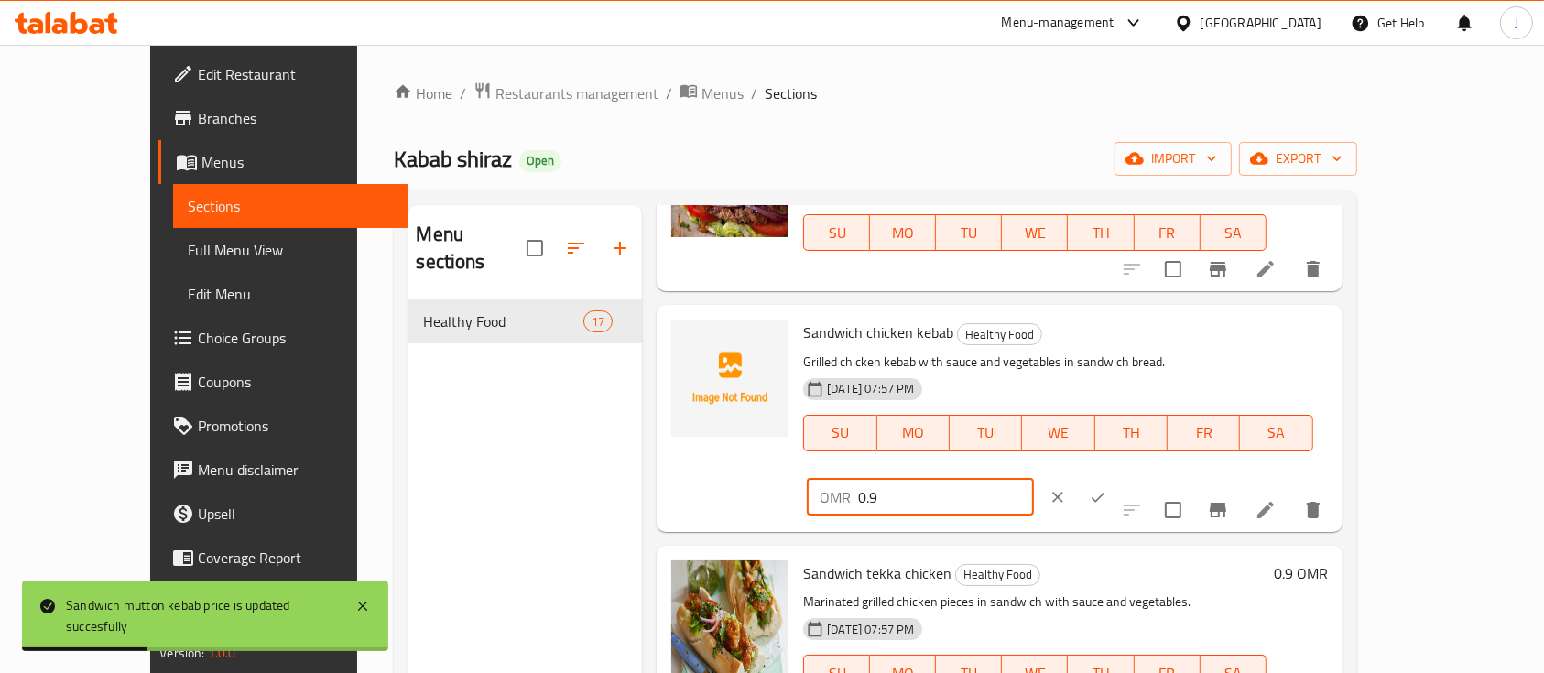
drag, startPoint x: 1294, startPoint y: 346, endPoint x: 1166, endPoint y: 339, distance: 127.5
click at [1033, 479] on div "OMR 0.9 ​" at bounding box center [920, 497] width 226 height 37
type input "1.1"
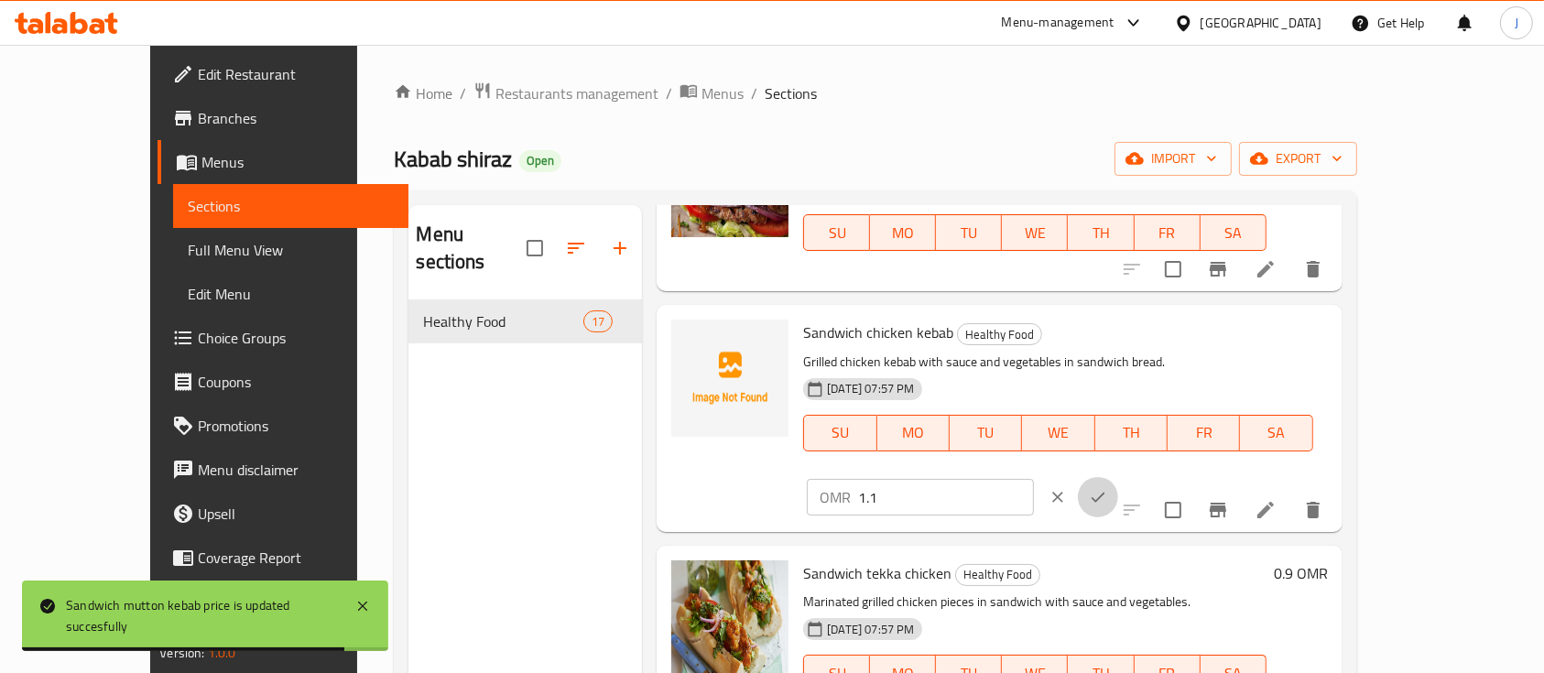
click at [1118, 477] on button "ok" at bounding box center [1098, 497] width 40 height 40
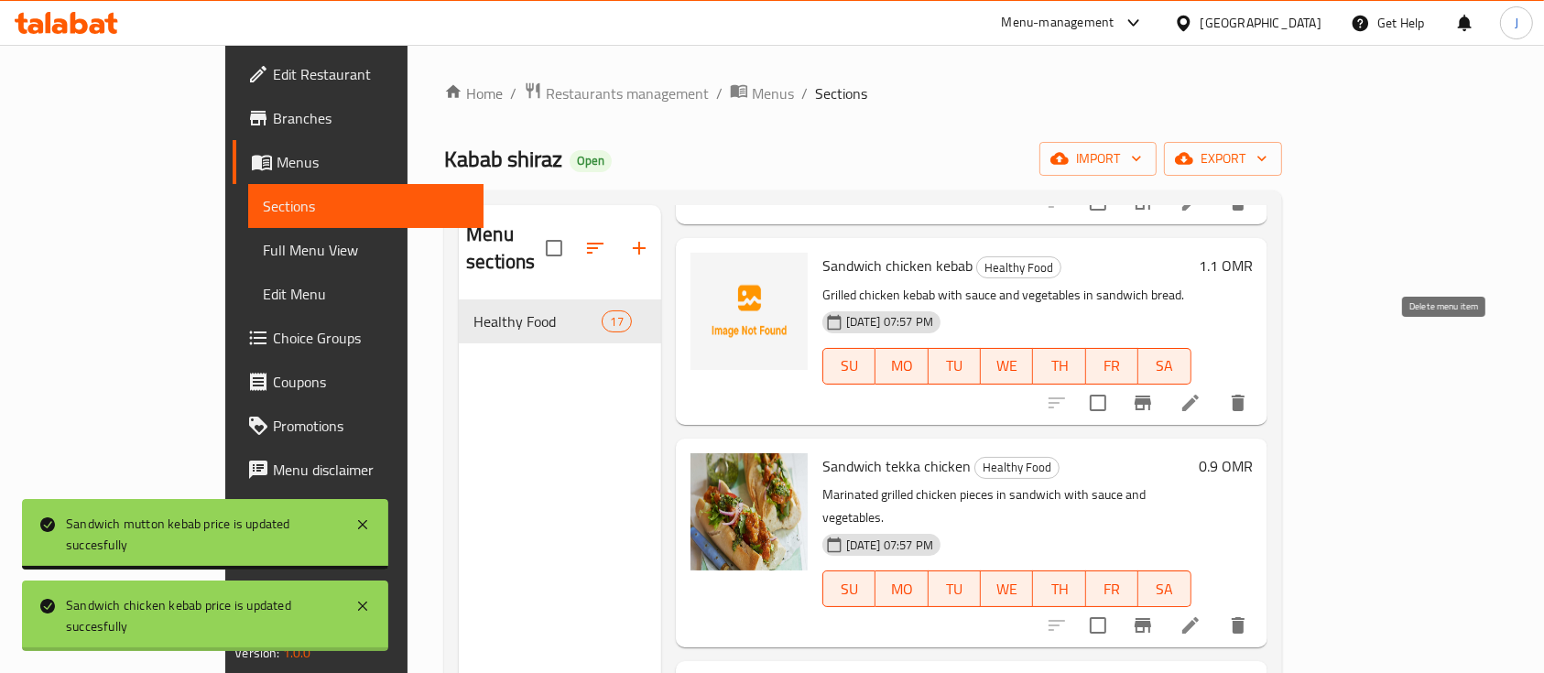
scroll to position [1889, 0]
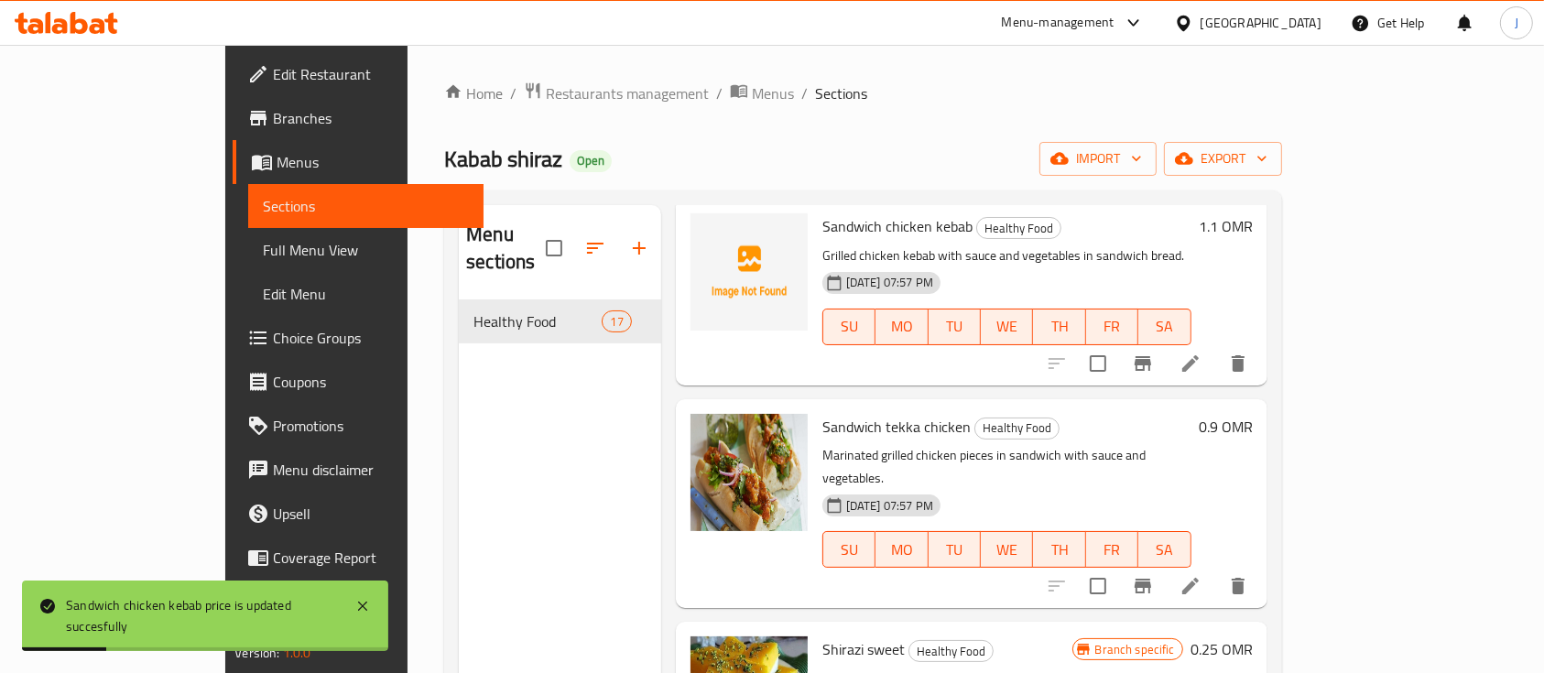
click at [1252, 414] on h6 "0.9 OMR" at bounding box center [1225, 427] width 54 height 26
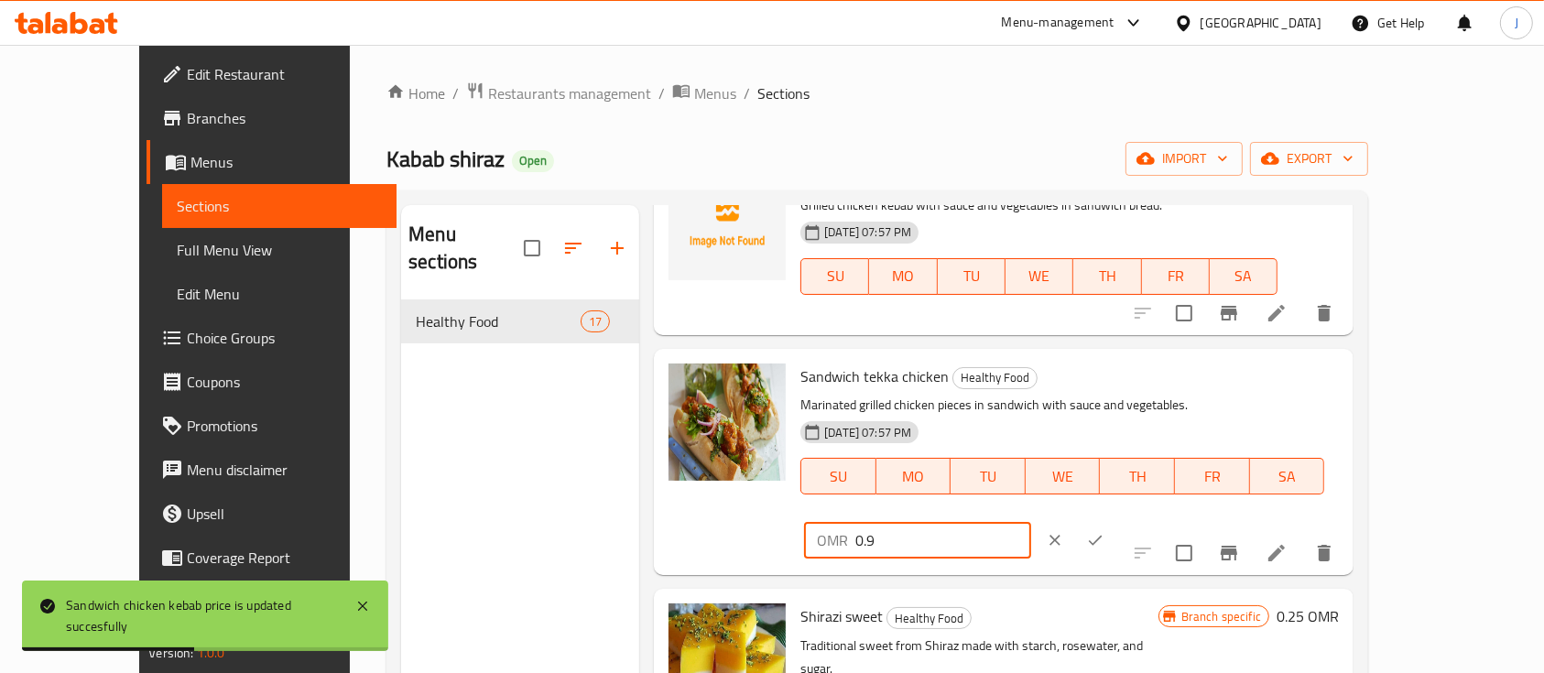
drag, startPoint x: 1258, startPoint y: 399, endPoint x: 1128, endPoint y: 406, distance: 130.2
click at [1128, 406] on div "Sandwich tekka chicken Healthy Food Marinated grilled chicken pieces in sandwic…" at bounding box center [1069, 461] width 553 height 211
type input "1.1"
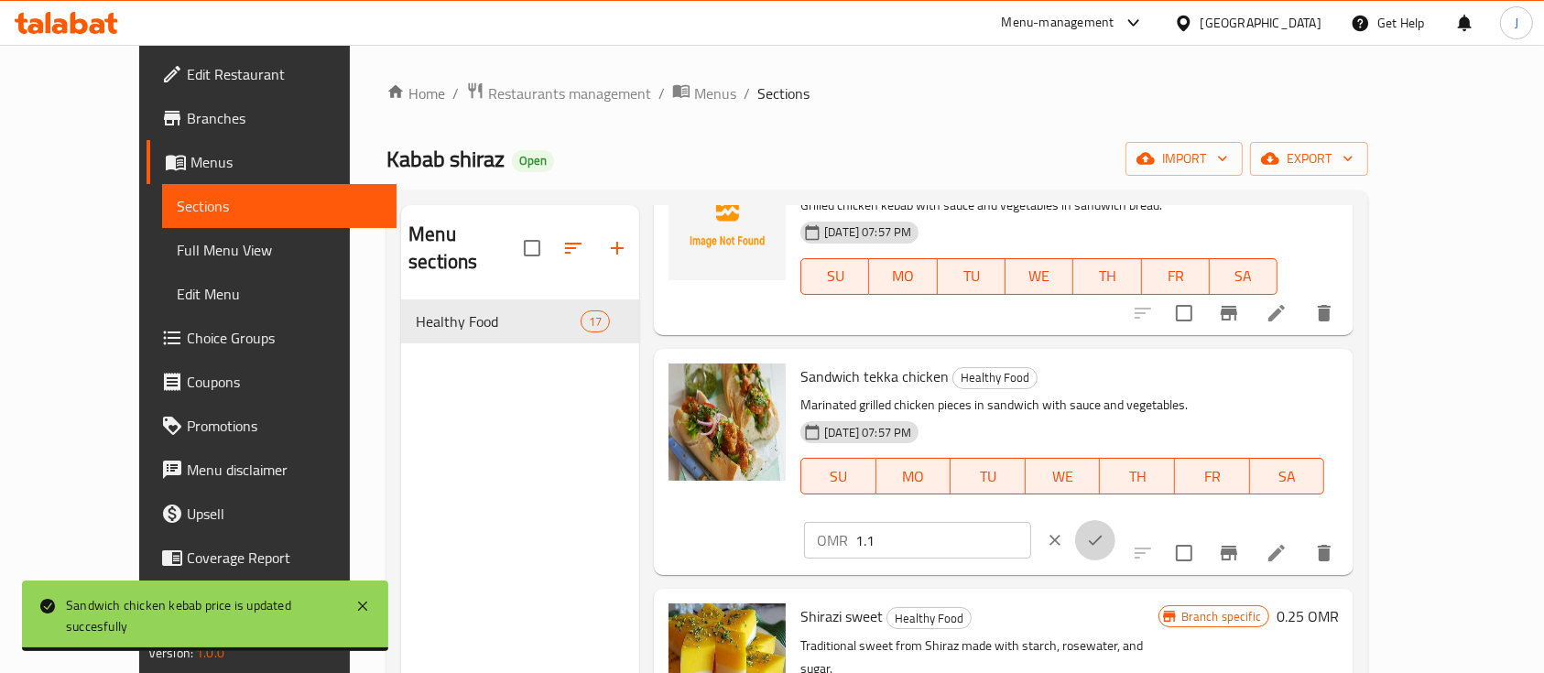
click at [1104, 531] on icon "ok" at bounding box center [1095, 540] width 18 height 18
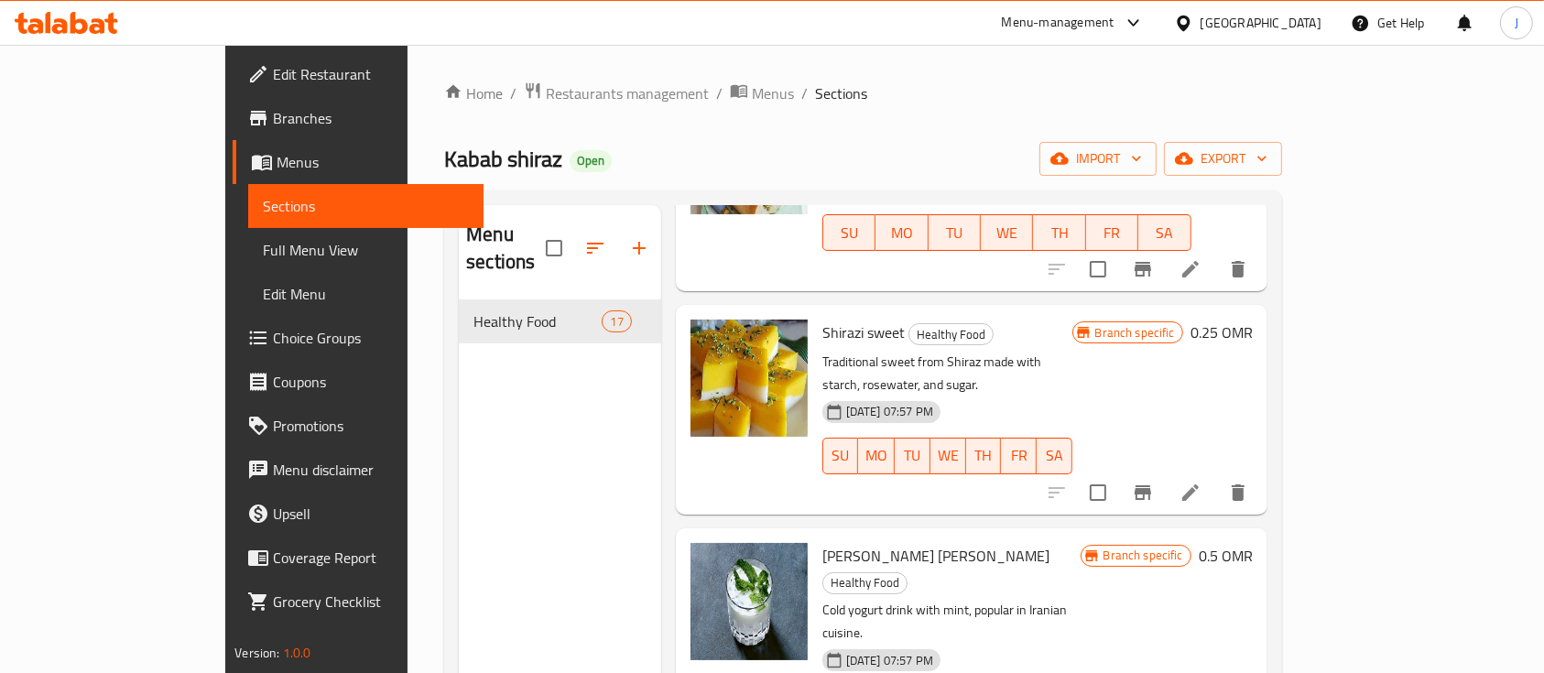
scroll to position [2208, 0]
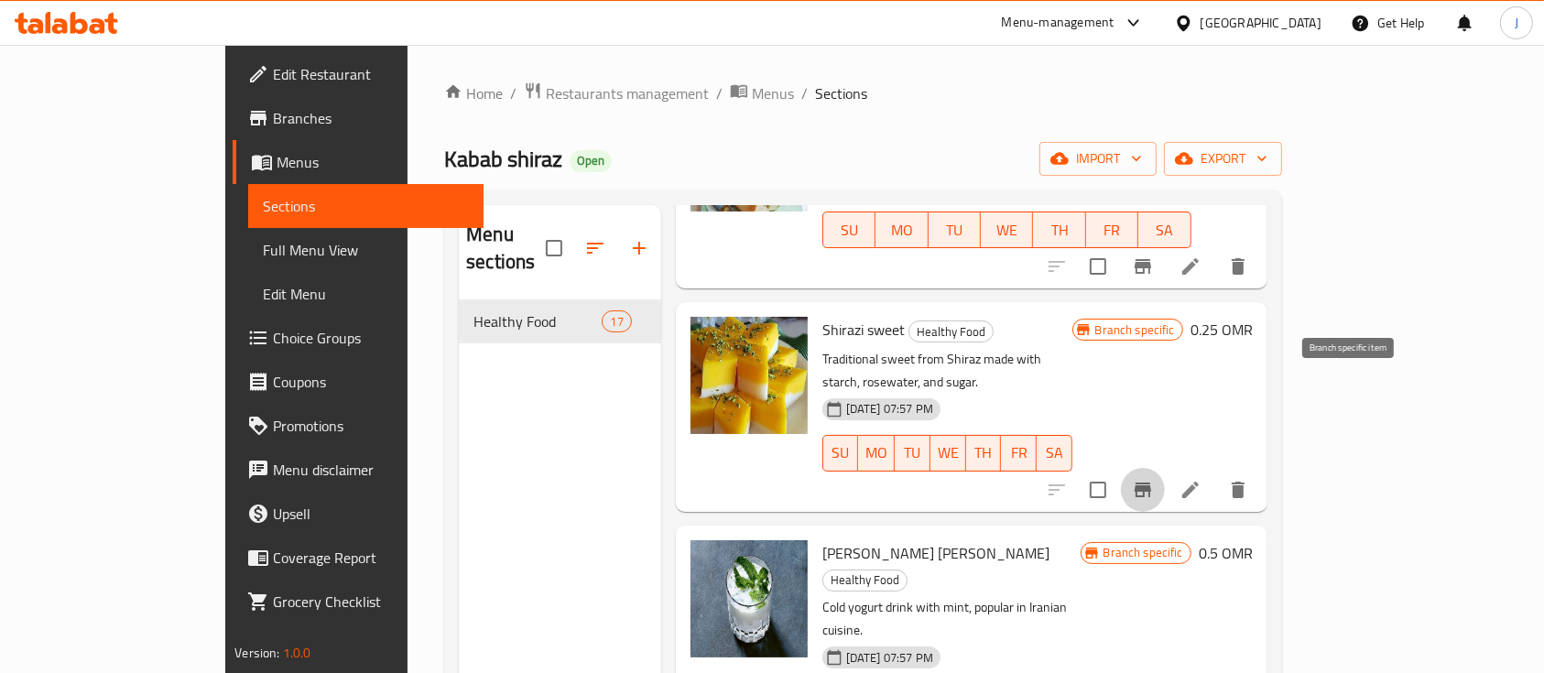
click at [1165, 468] on button "Branch-specific-item" at bounding box center [1143, 490] width 44 height 44
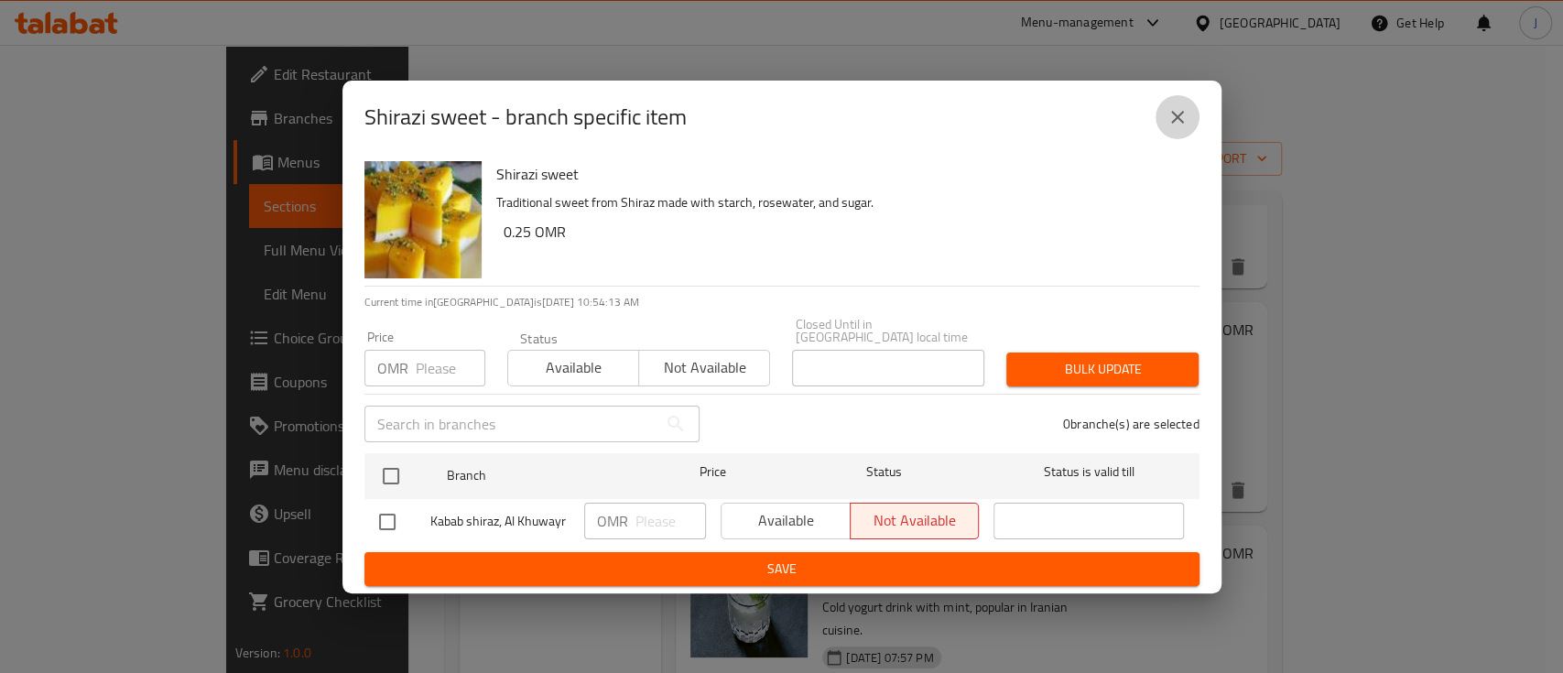
click at [1176, 128] on icon "close" at bounding box center [1177, 117] width 22 height 22
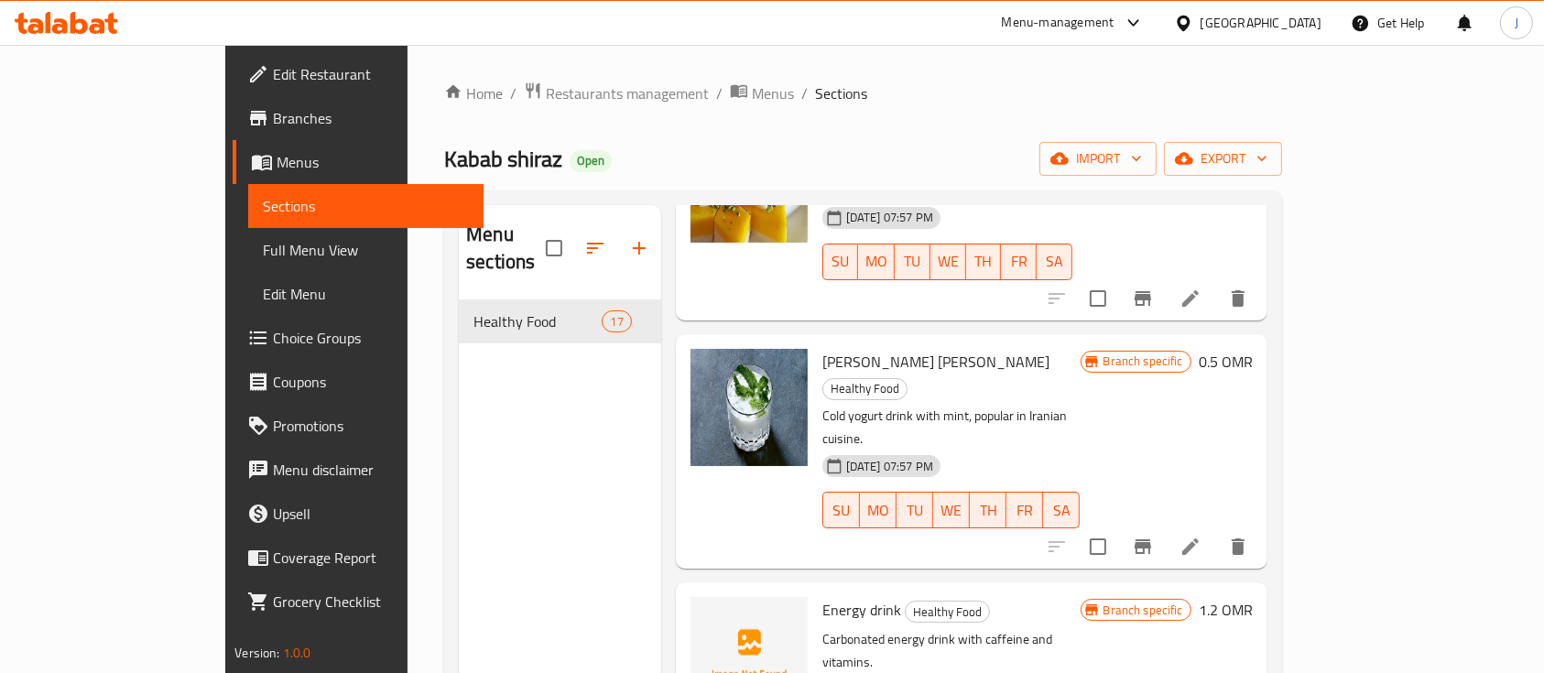
scroll to position [2399, 0]
click at [1252, 350] on h6 "0.5 OMR" at bounding box center [1225, 363] width 54 height 26
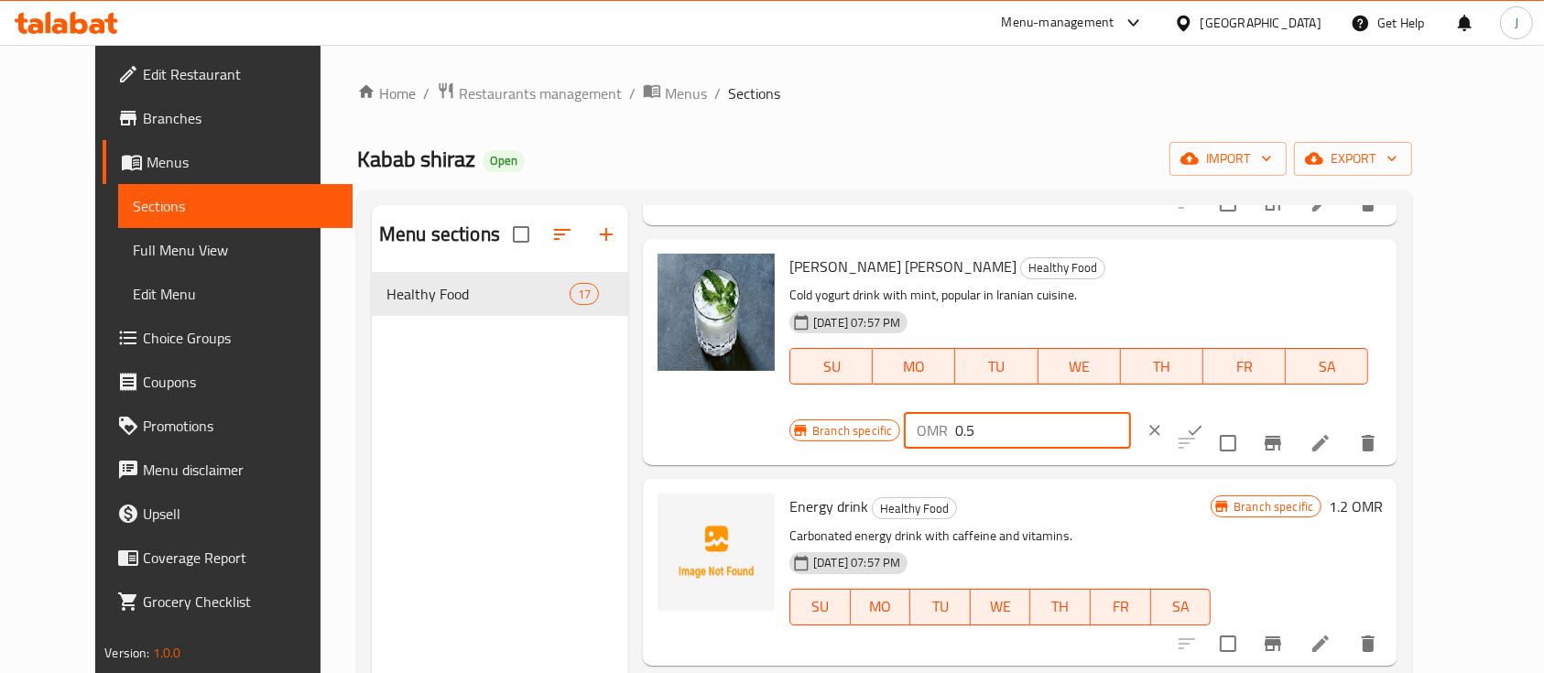
click at [1130, 412] on input "0.5" at bounding box center [1042, 430] width 175 height 37
type input "0.6"
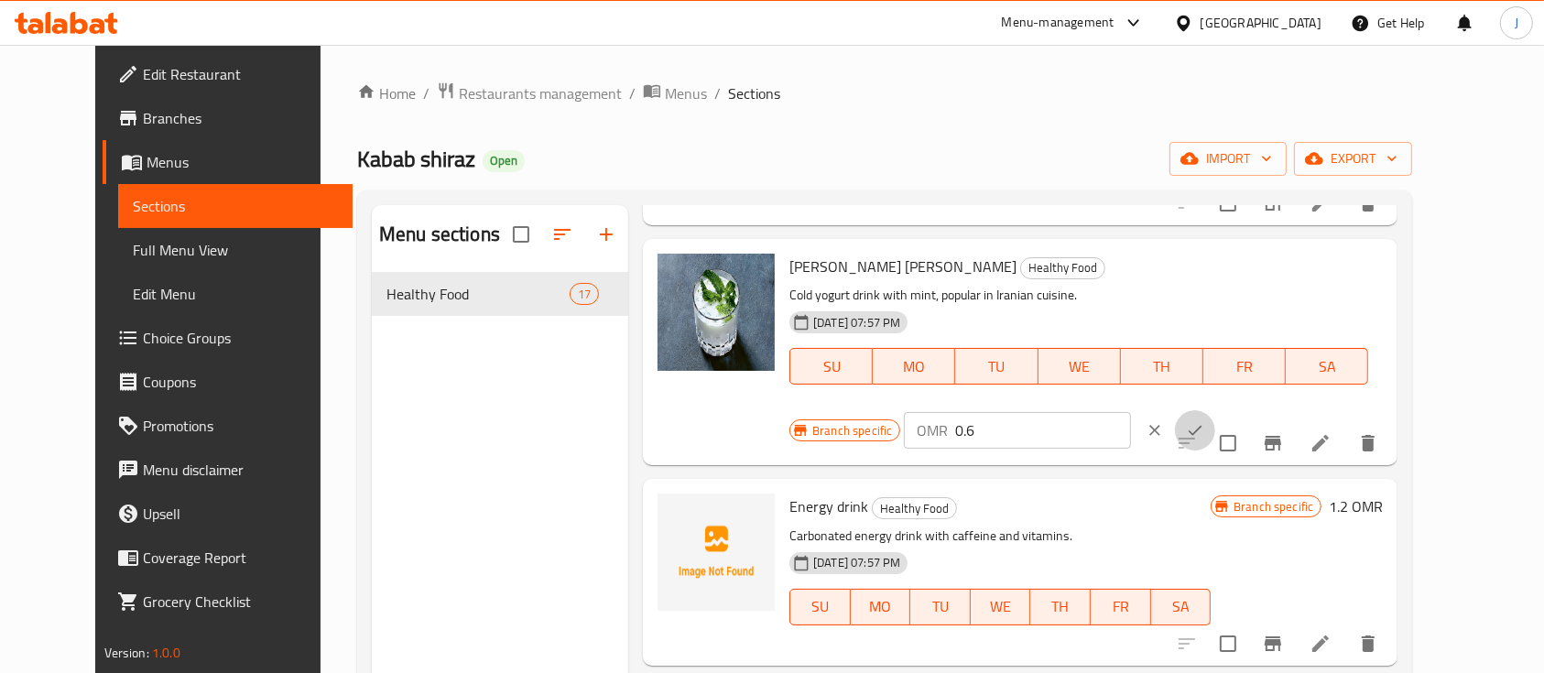
click at [1215, 410] on button "ok" at bounding box center [1195, 430] width 40 height 40
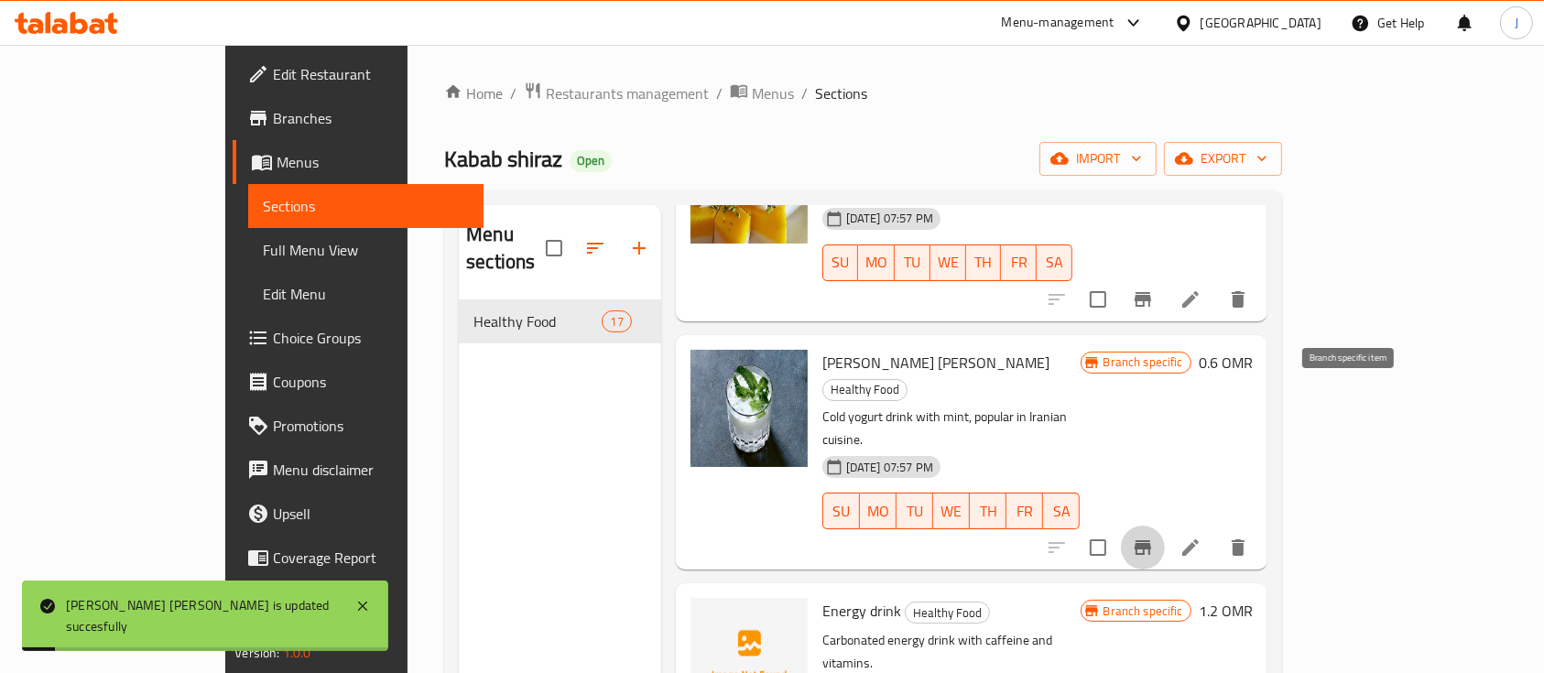
click at [1154, 536] on icon "Branch-specific-item" at bounding box center [1143, 547] width 22 height 22
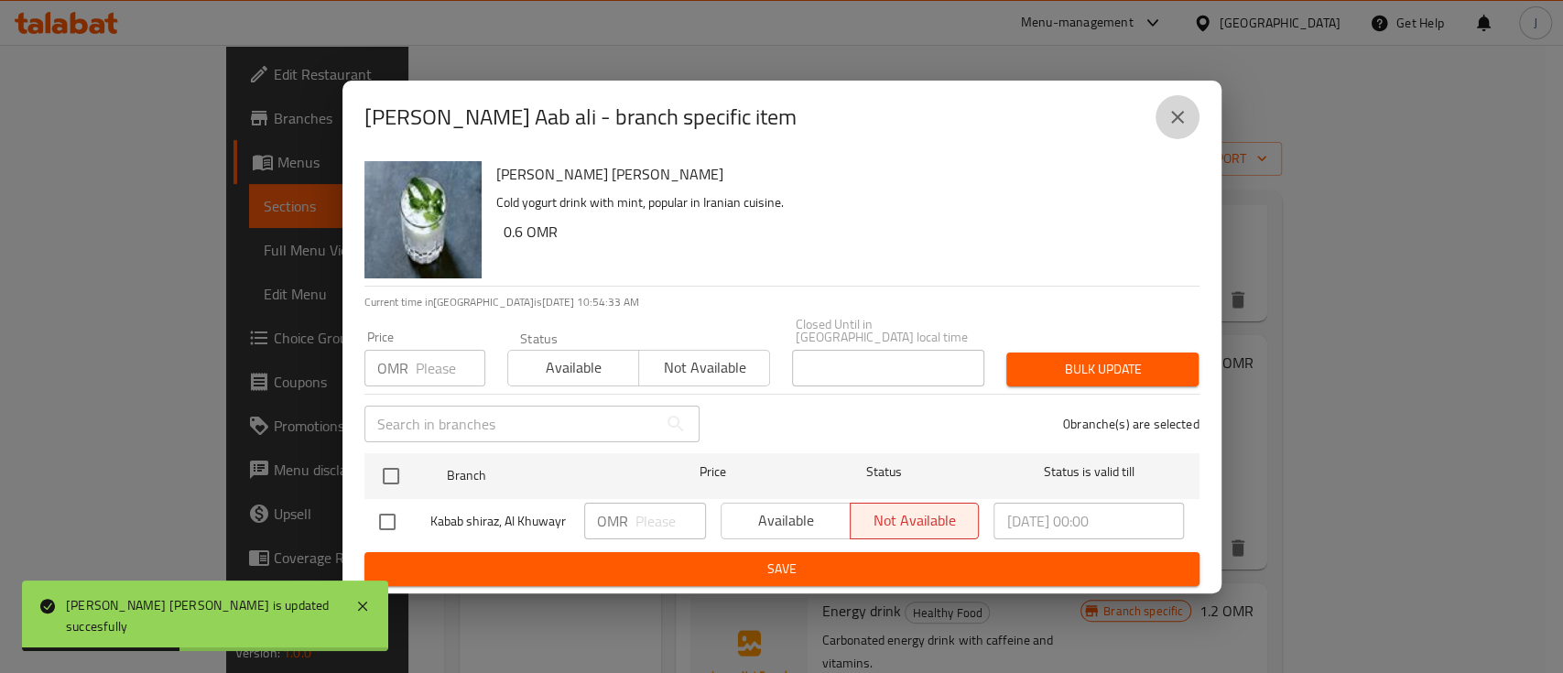
click at [1181, 124] on icon "close" at bounding box center [1177, 117] width 13 height 13
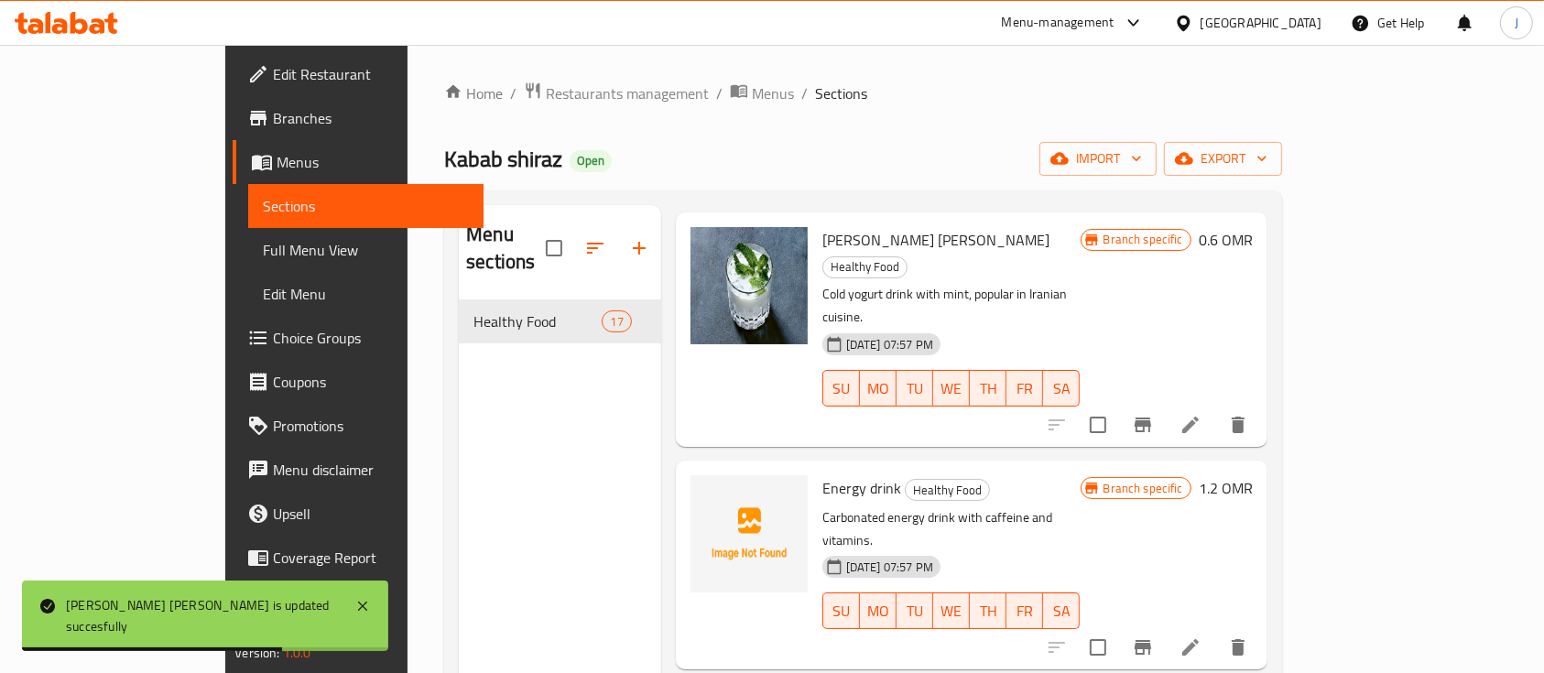
scroll to position [2538, 0]
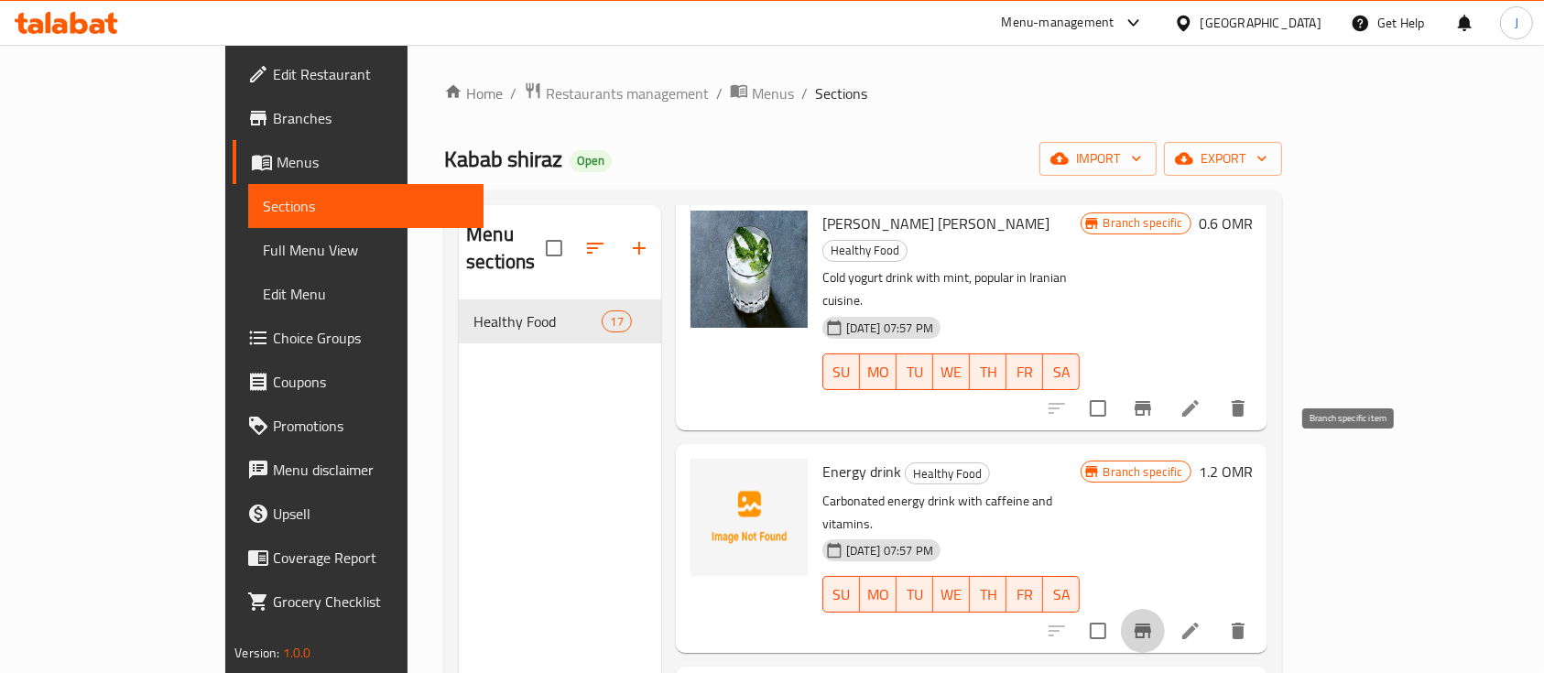
click at [1154, 620] on icon "Branch-specific-item" at bounding box center [1143, 631] width 22 height 22
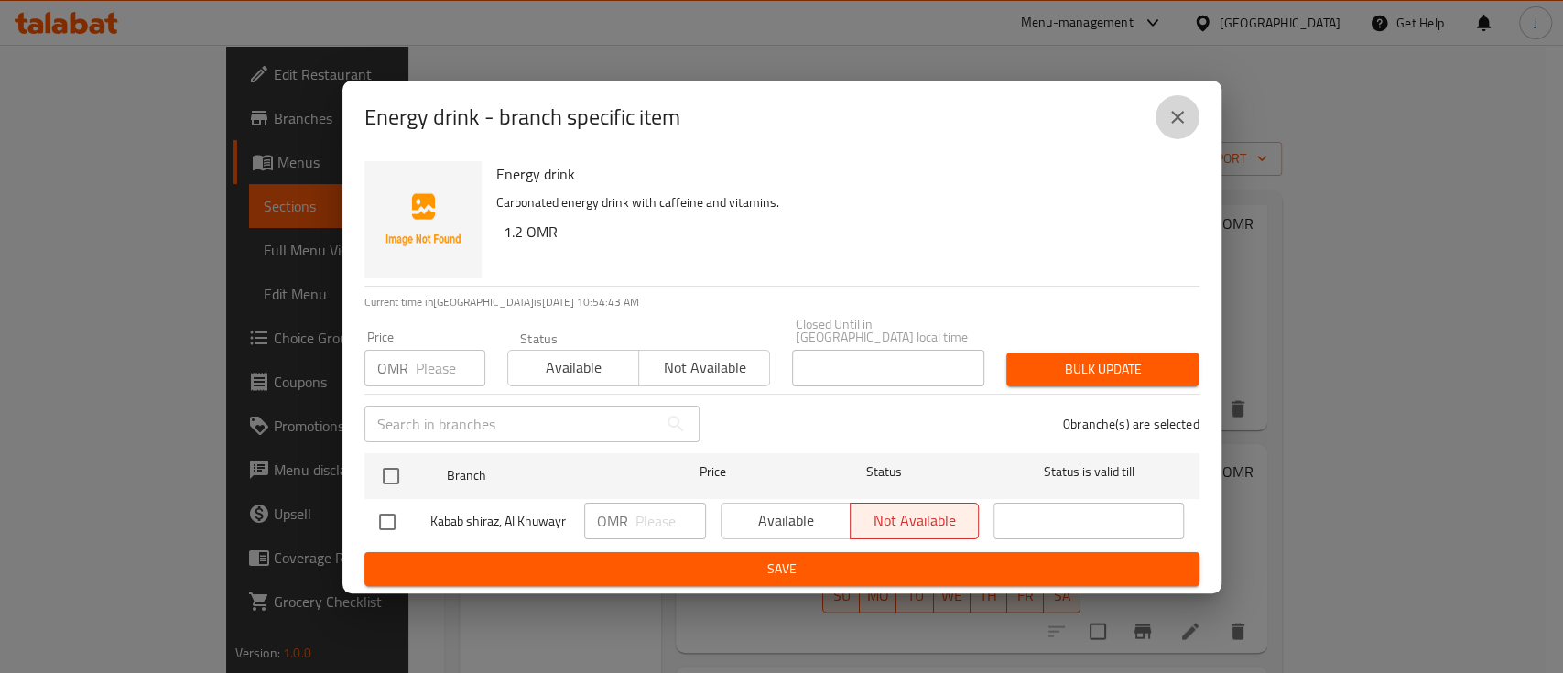
click at [1170, 119] on icon "close" at bounding box center [1177, 117] width 22 height 22
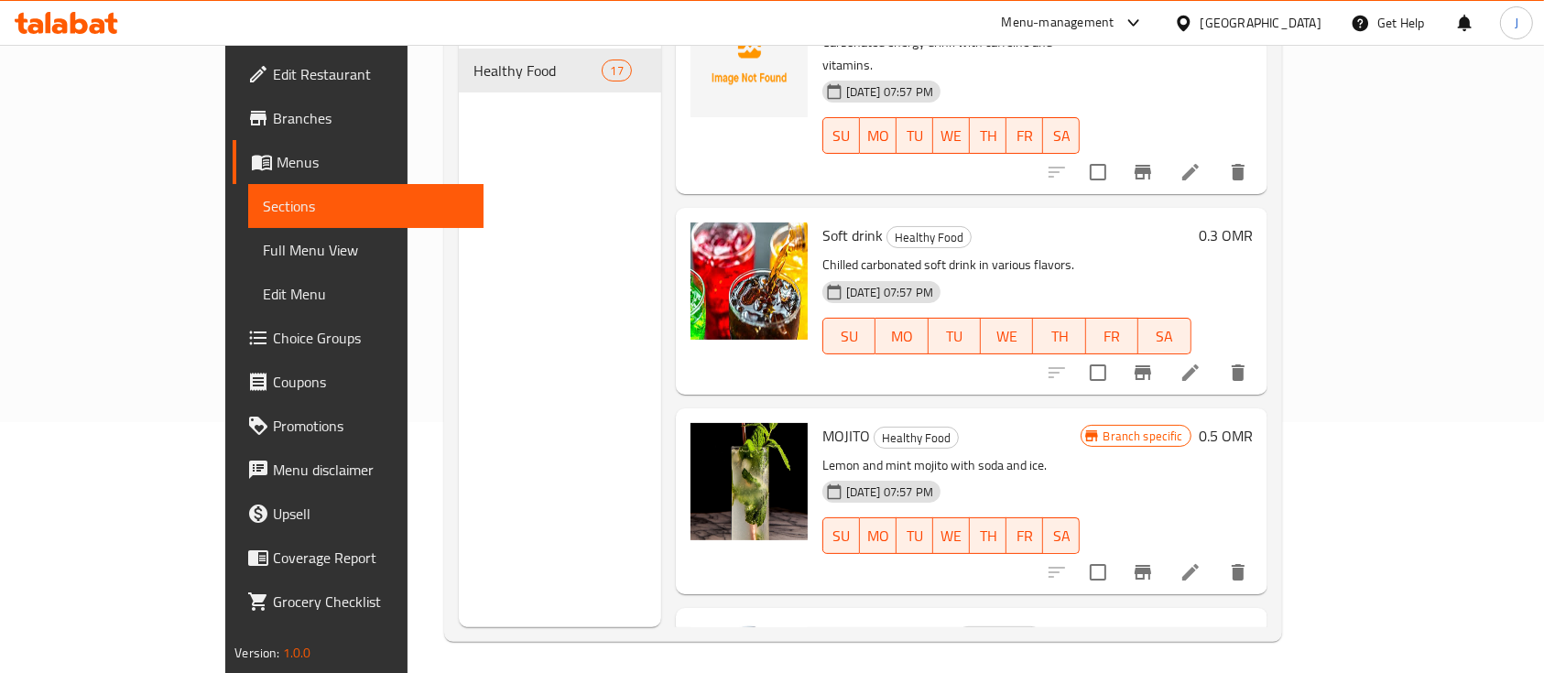
scroll to position [256, 0]
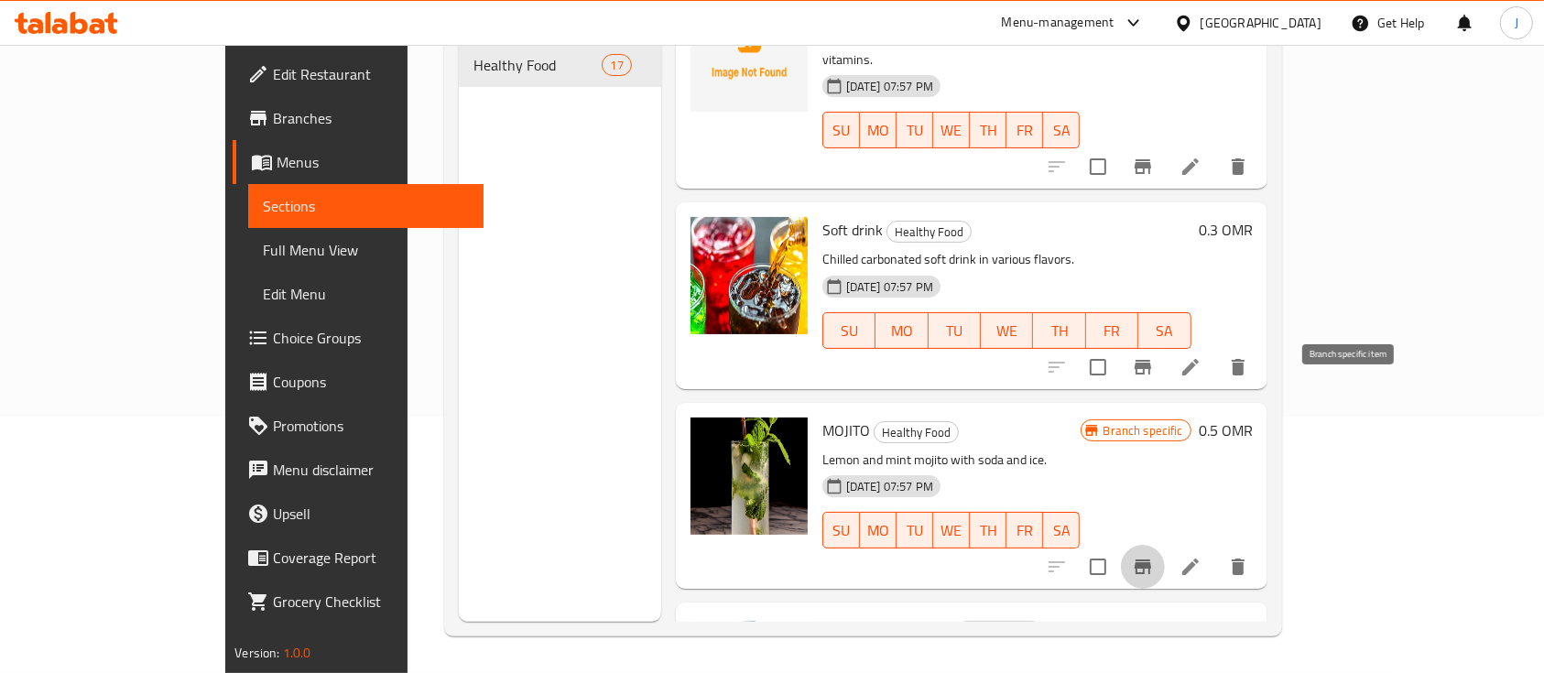
click at [1154, 556] on icon "Branch-specific-item" at bounding box center [1143, 567] width 22 height 22
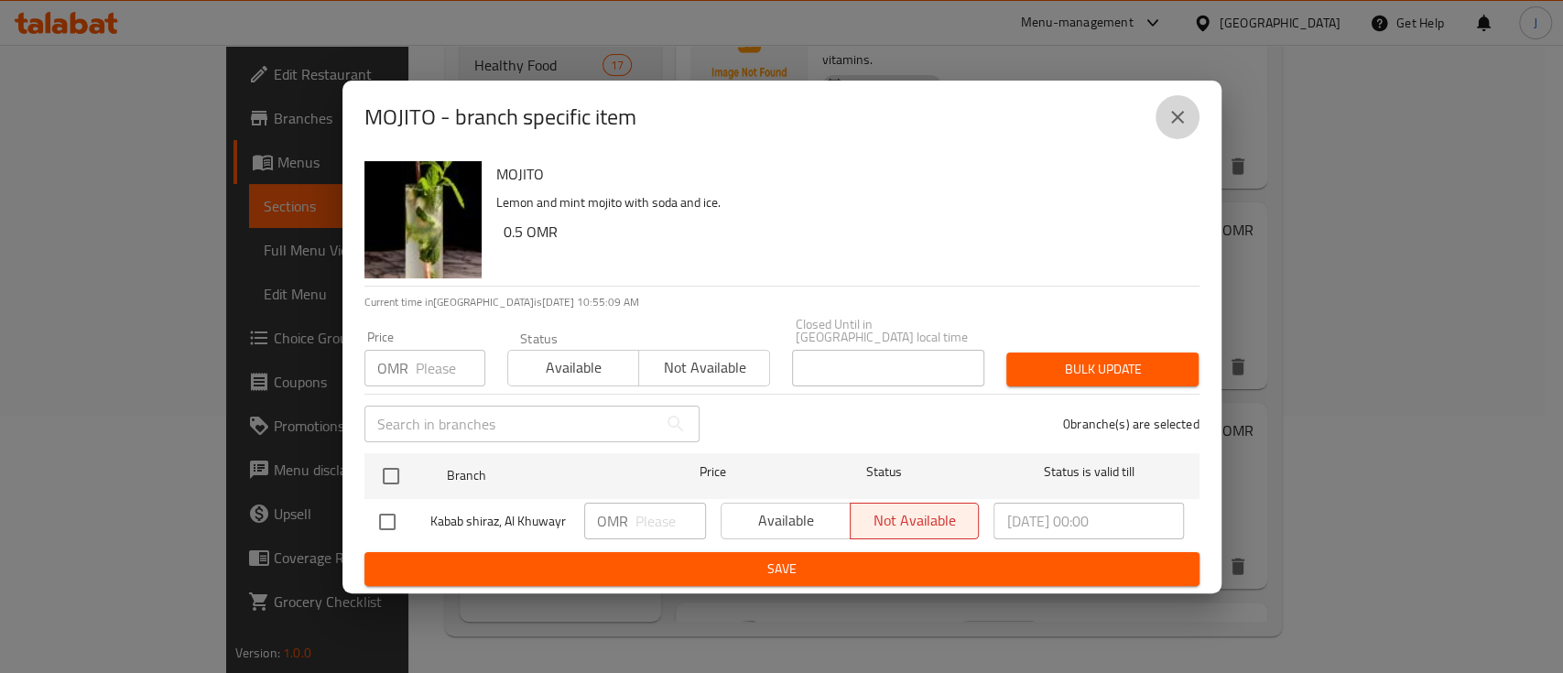
click at [1176, 108] on button "close" at bounding box center [1177, 117] width 44 height 44
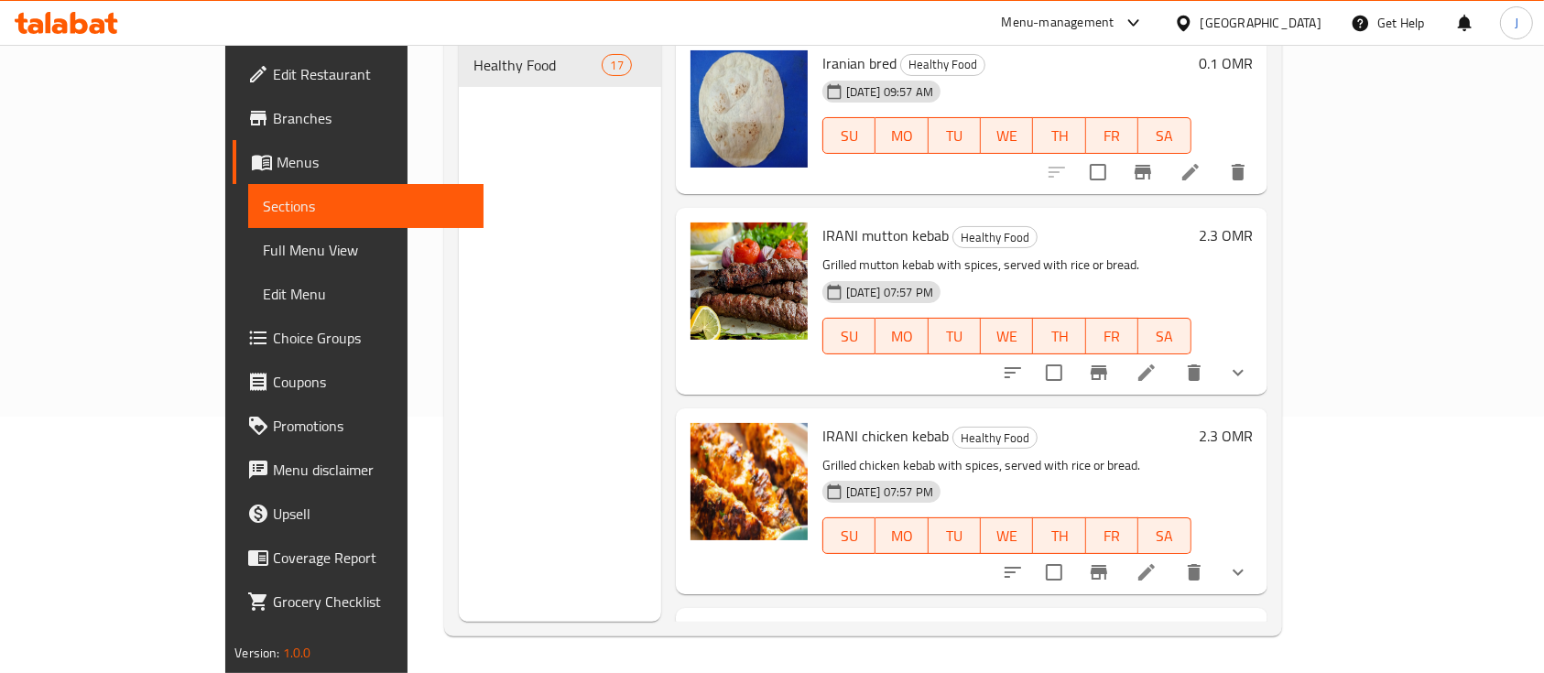
scroll to position [0, 0]
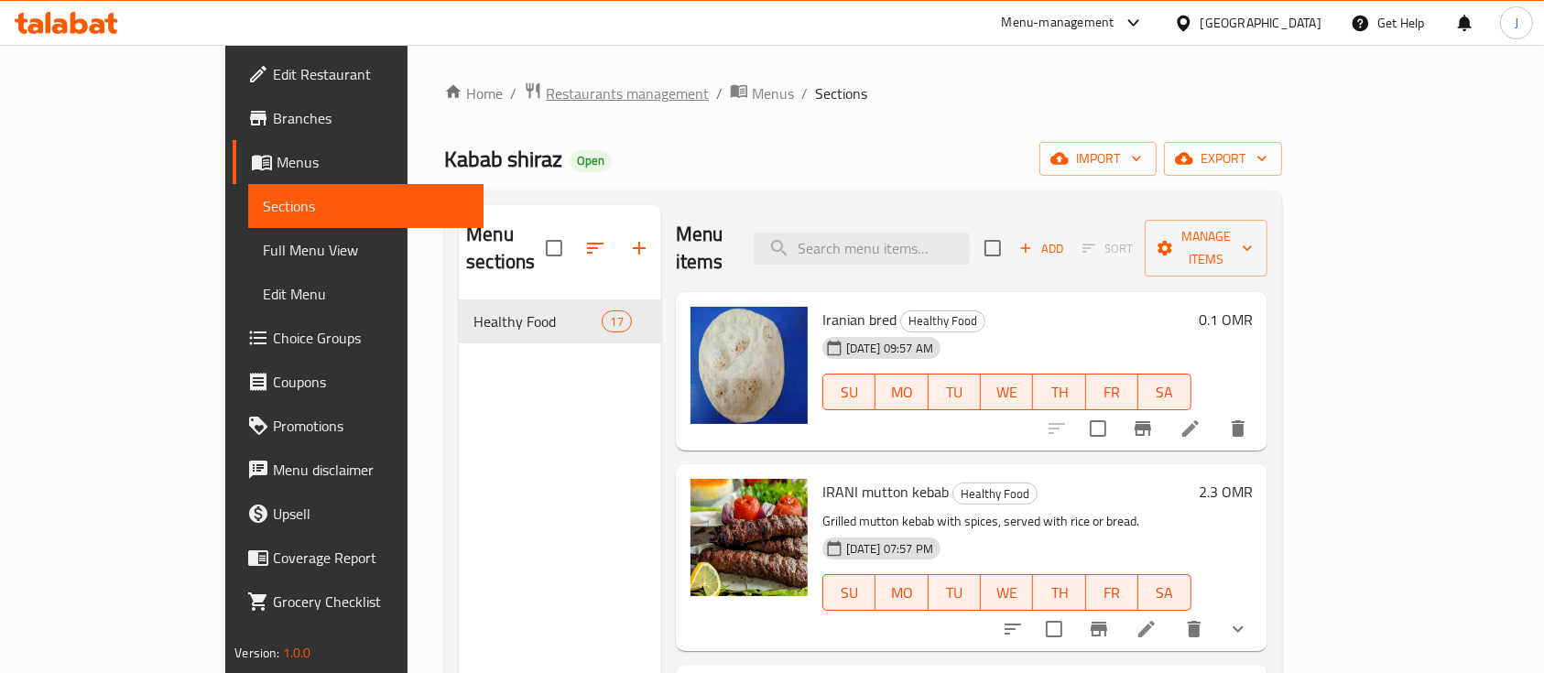
click at [546, 87] on span "Restaurants management" at bounding box center [627, 93] width 163 height 22
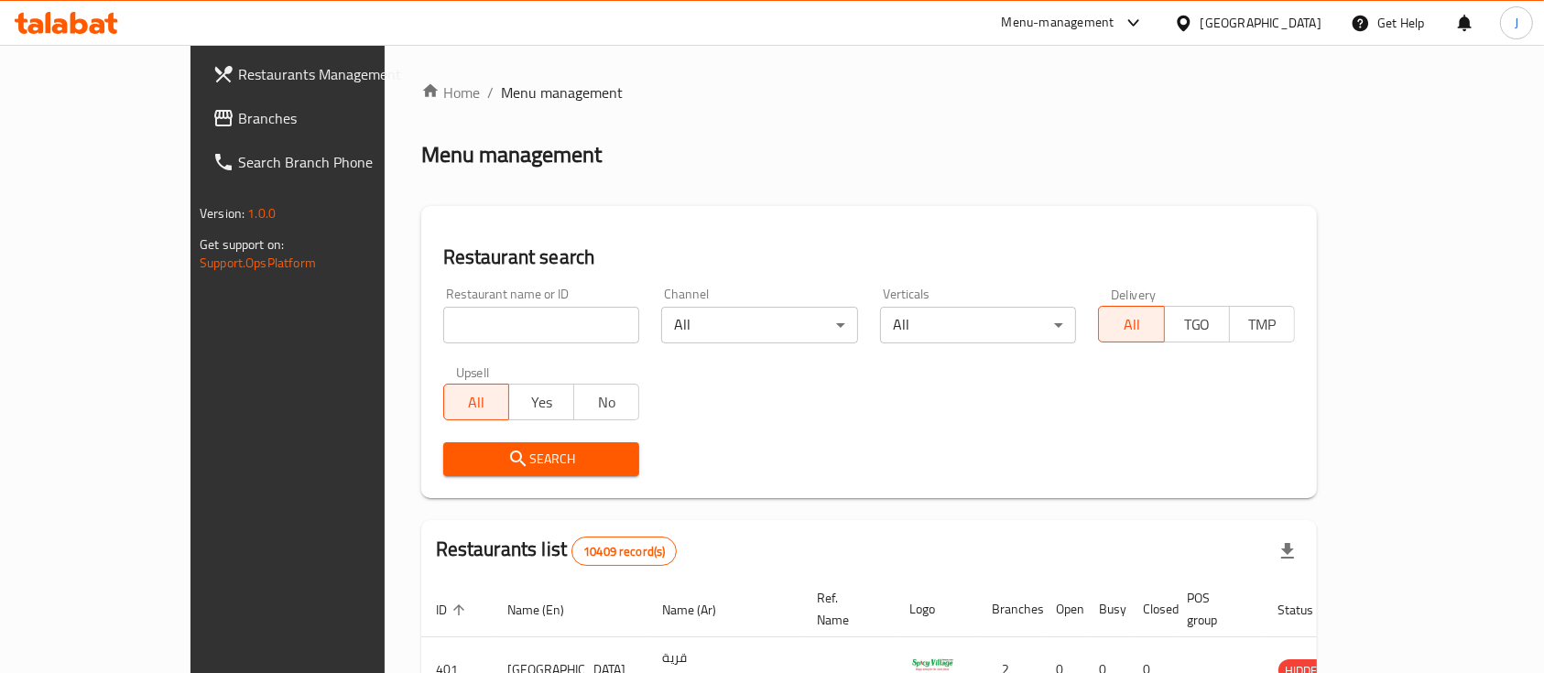
click at [238, 121] on span "Branches" at bounding box center [336, 118] width 196 height 22
